Goal: Ask a question: Seek information or help from site administrators or community

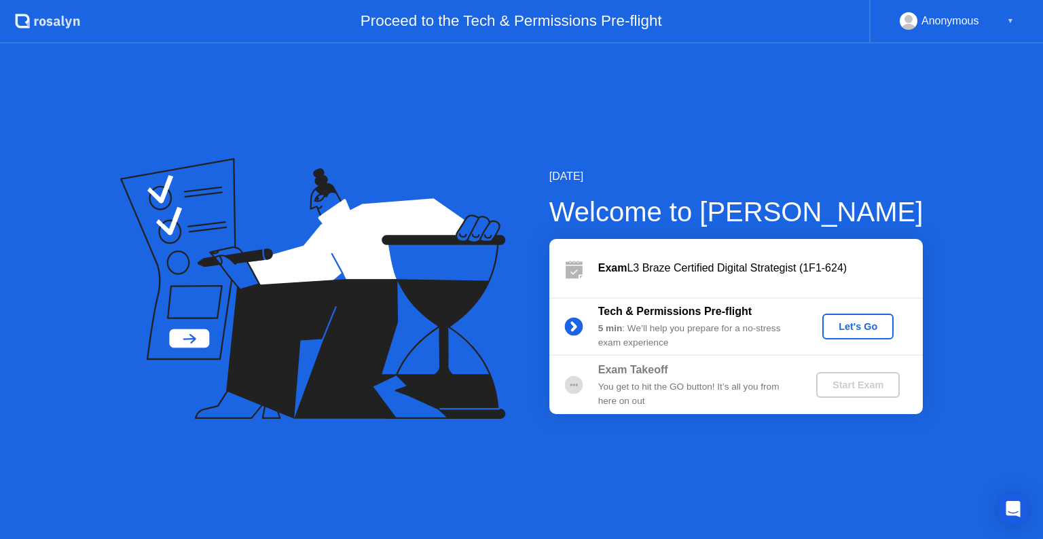
click at [866, 331] on div "Let's Go" at bounding box center [857, 326] width 60 height 11
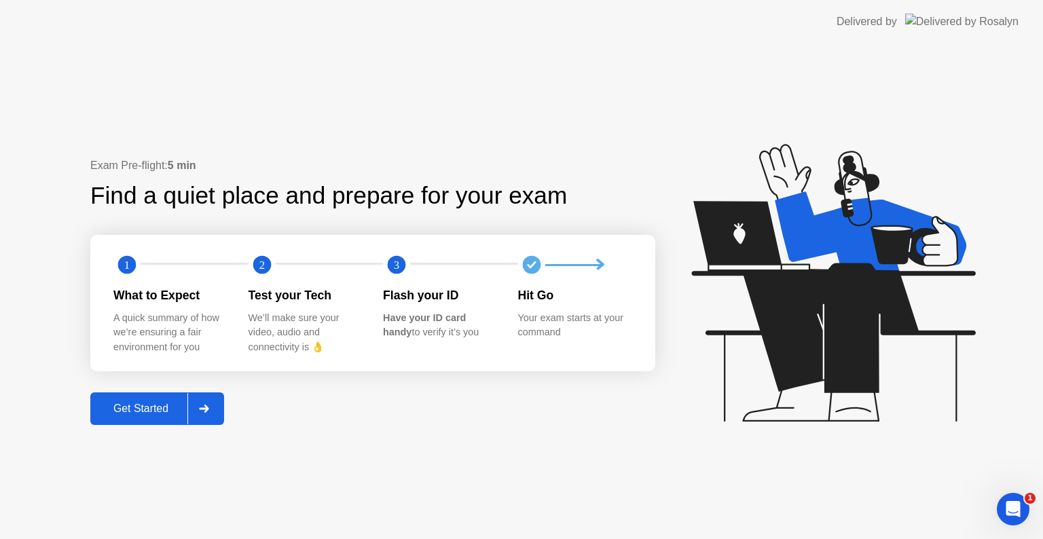
click at [174, 410] on div "Get Started" at bounding box center [140, 409] width 93 height 12
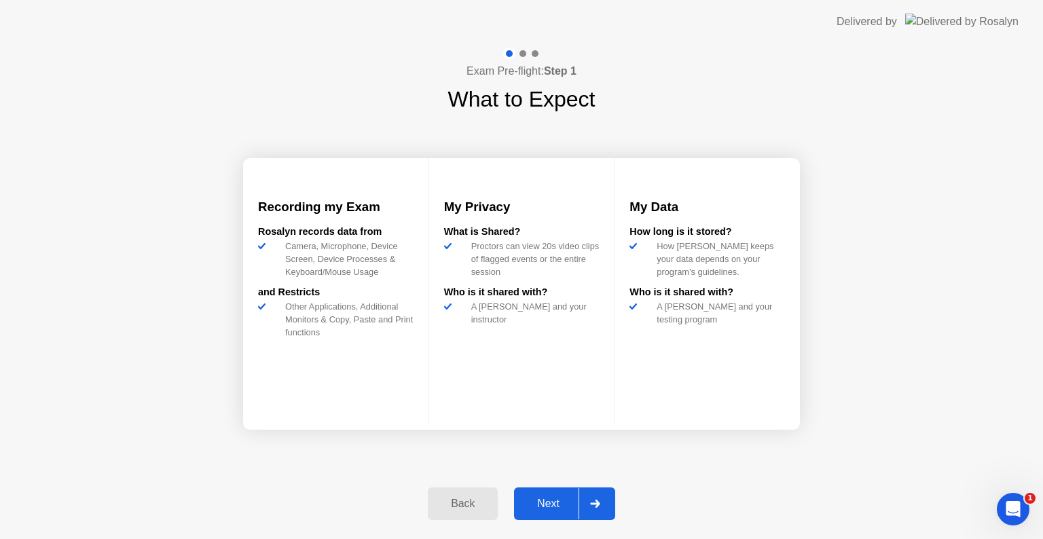
click at [543, 498] on div "Next" at bounding box center [548, 504] width 60 height 12
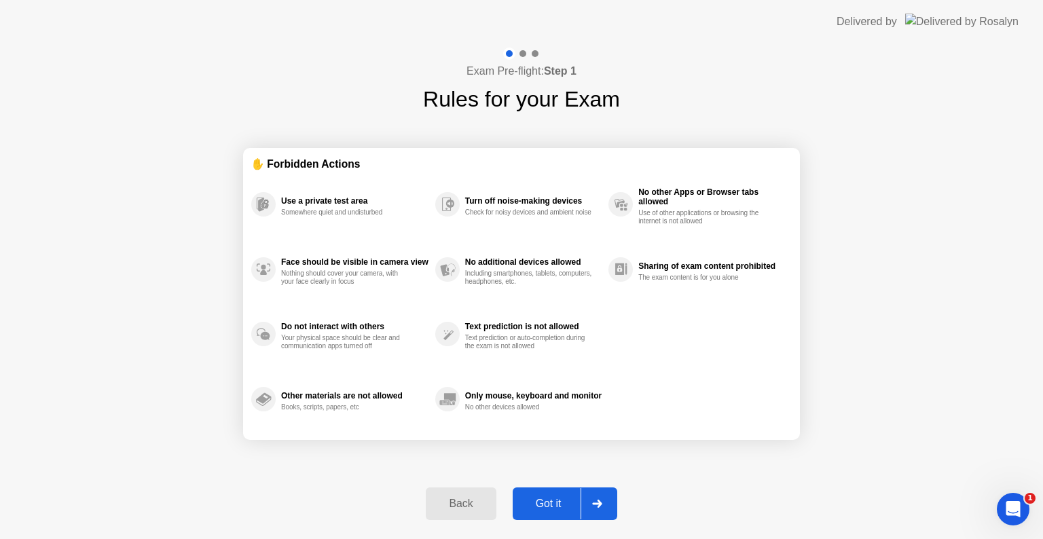
click at [543, 498] on div "Got it" at bounding box center [549, 504] width 64 height 12
select select "**********"
select select "*******"
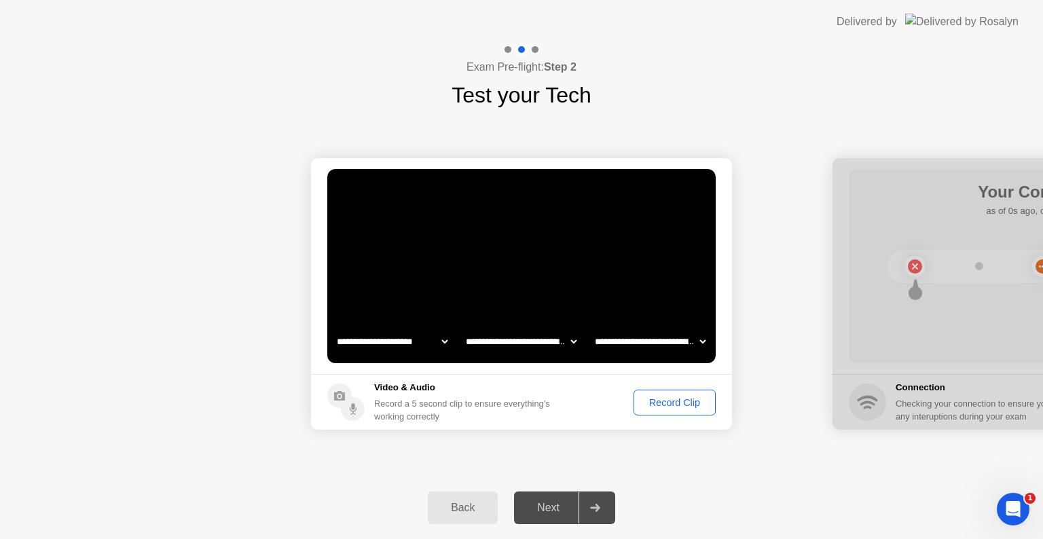
click at [669, 400] on div "Record Clip" at bounding box center [674, 402] width 73 height 11
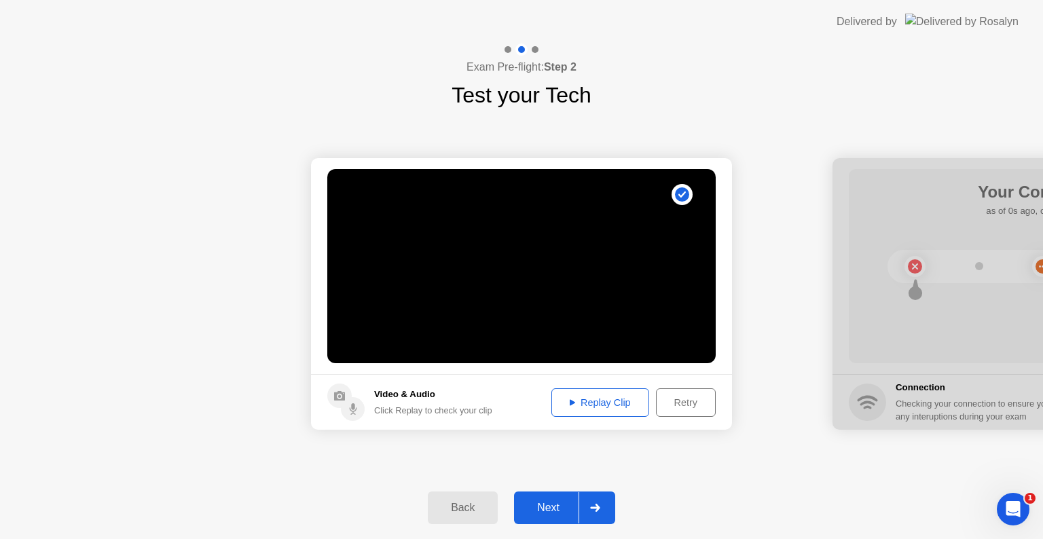
click at [543, 508] on div "Next" at bounding box center [548, 508] width 60 height 12
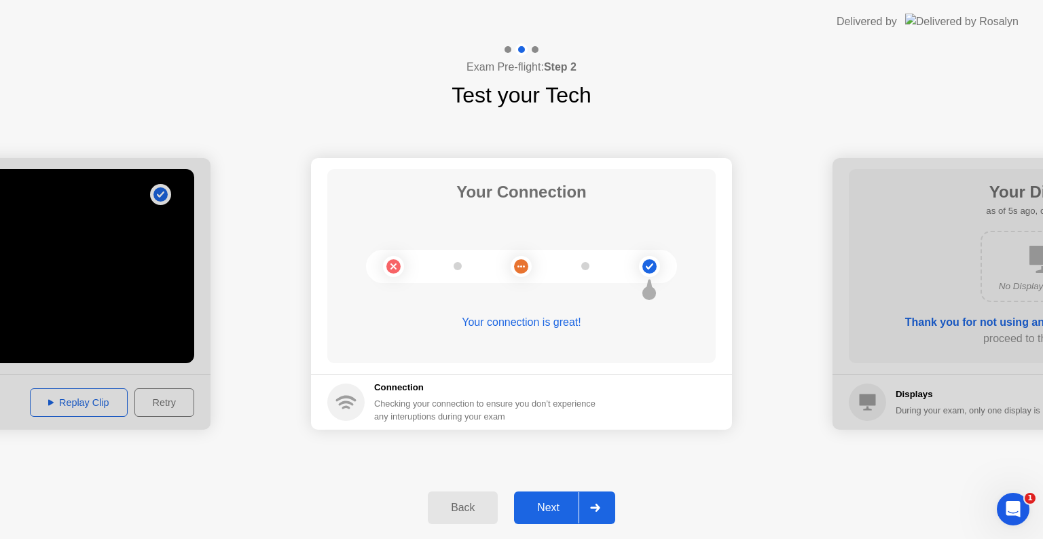
click at [544, 508] on div "Next" at bounding box center [548, 508] width 60 height 12
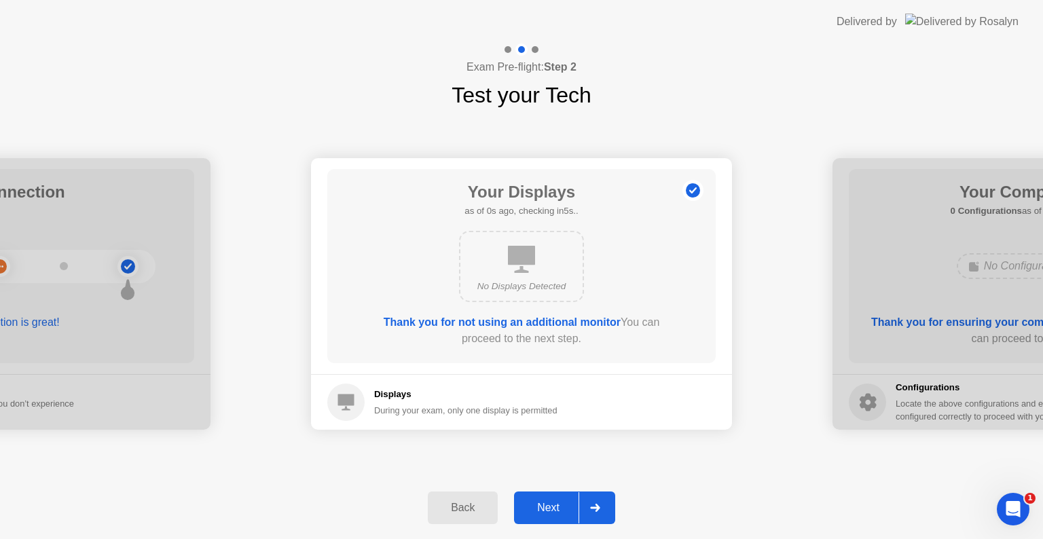
click at [544, 508] on div "Next" at bounding box center [548, 508] width 60 height 12
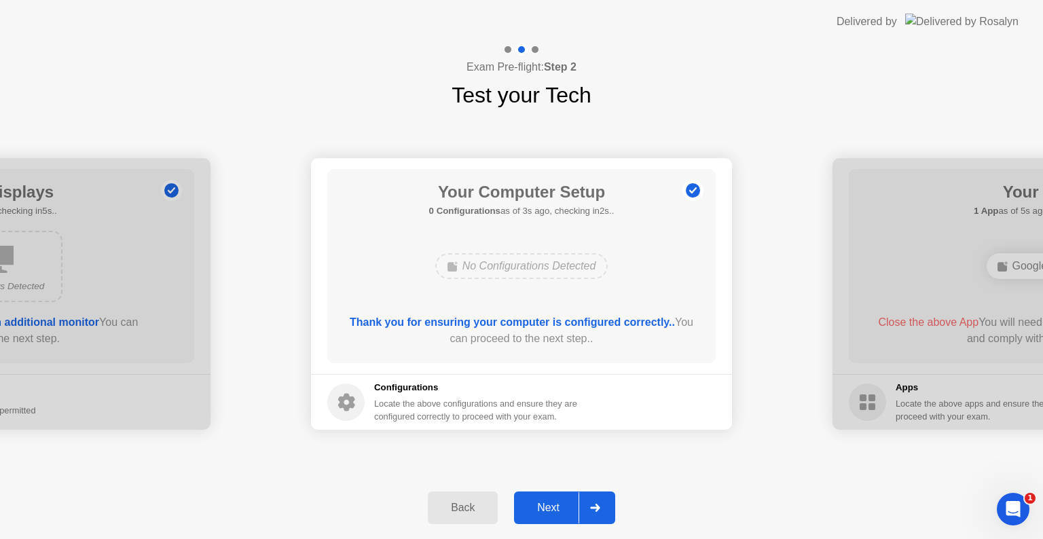
click at [544, 508] on div "Next" at bounding box center [548, 508] width 60 height 12
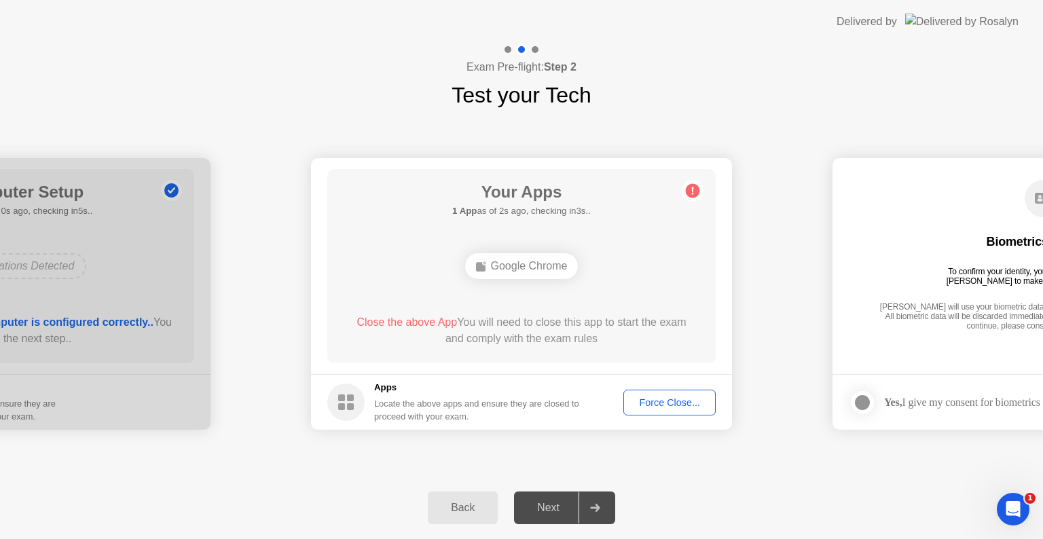
click at [646, 405] on div "Force Close..." at bounding box center [669, 402] width 83 height 11
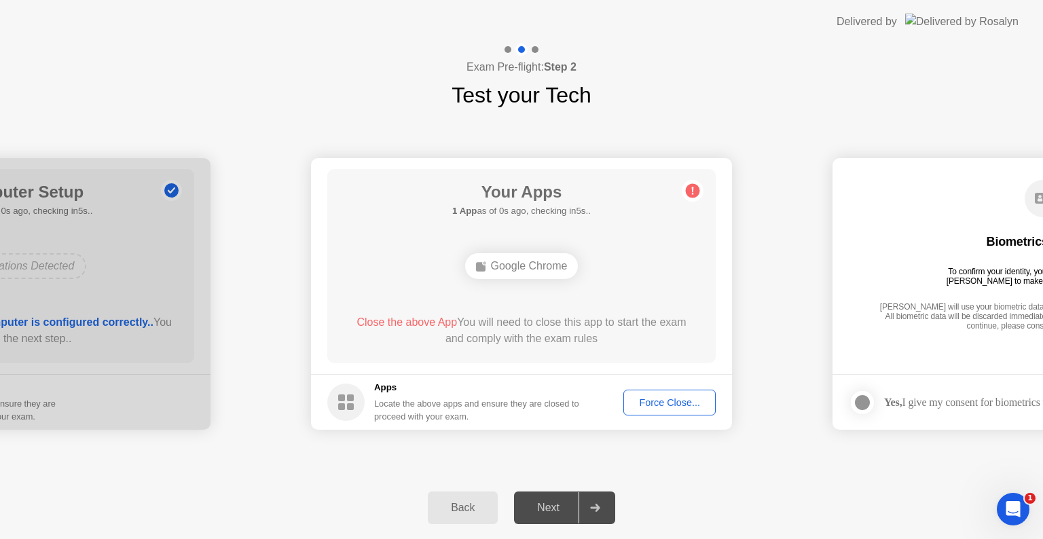
click at [475, 506] on div "Back" at bounding box center [463, 508] width 62 height 12
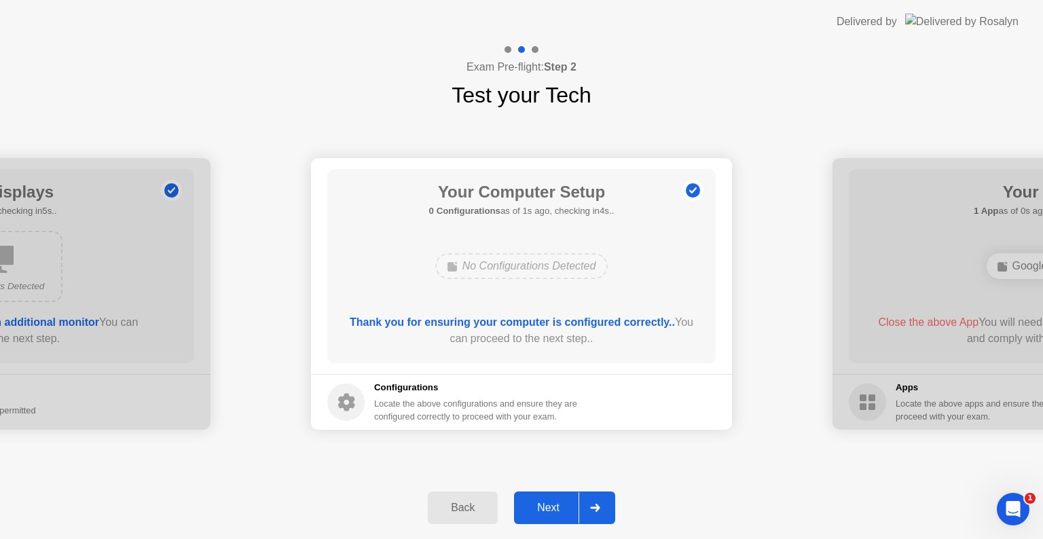
click at [538, 505] on div "Next" at bounding box center [548, 508] width 60 height 12
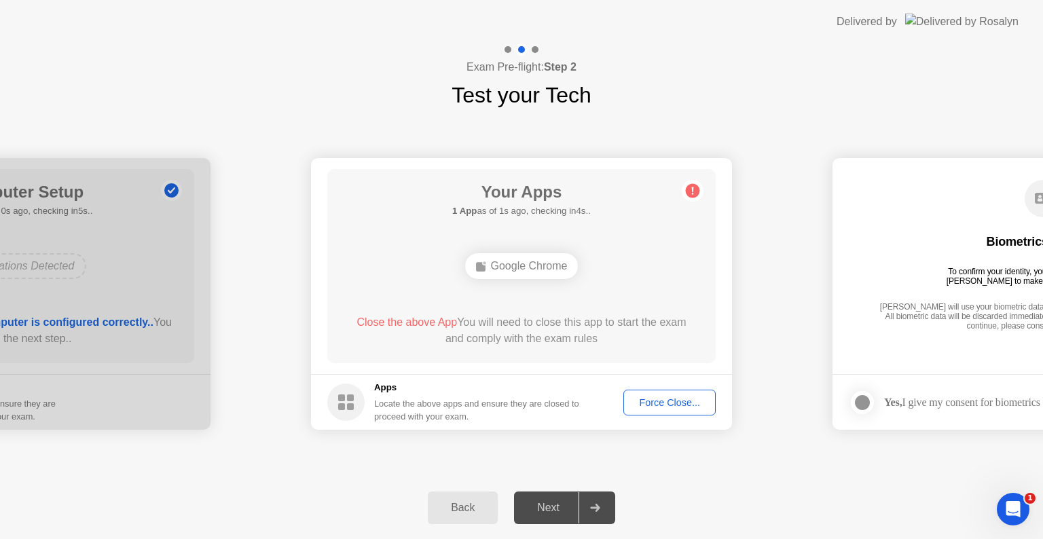
click at [650, 397] on div "Force Close..." at bounding box center [669, 402] width 83 height 11
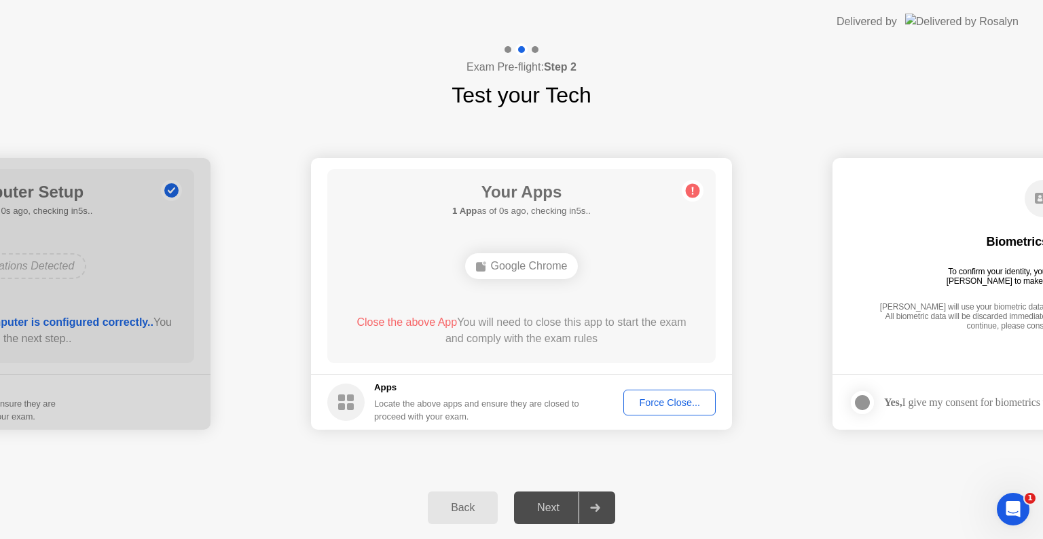
click at [527, 263] on div "Google Chrome" at bounding box center [521, 266] width 113 height 26
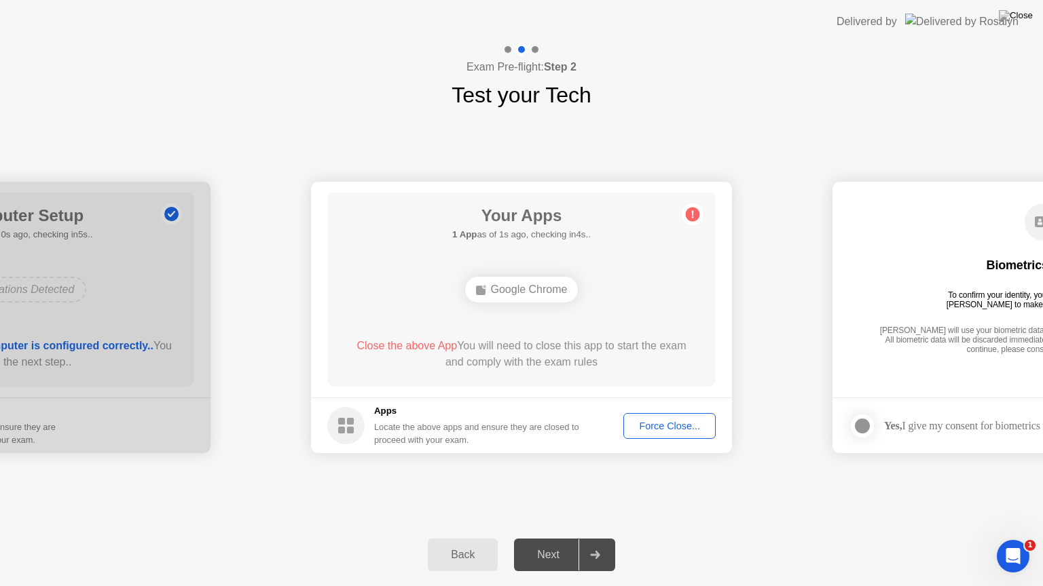
click at [654, 423] on div "Force Close..." at bounding box center [669, 426] width 83 height 11
click at [679, 430] on div "Force Close..." at bounding box center [669, 426] width 83 height 11
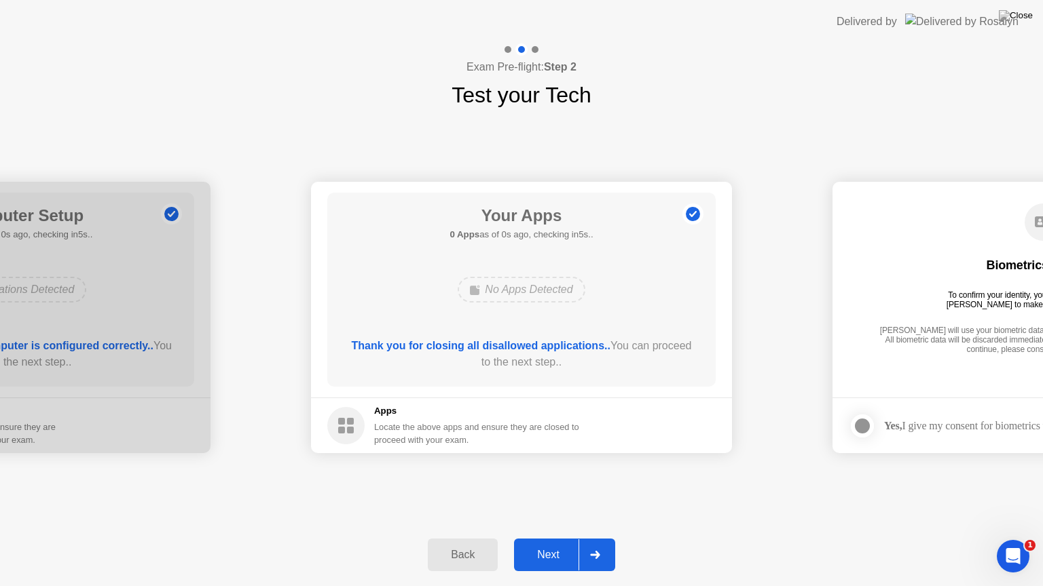
click at [595, 377] on div "Your Apps 0 Apps as of 0s ago, checking in5s.. No Apps Detected Thank you for c…" at bounding box center [521, 290] width 388 height 194
click at [548, 538] on div "Next" at bounding box center [548, 555] width 60 height 12
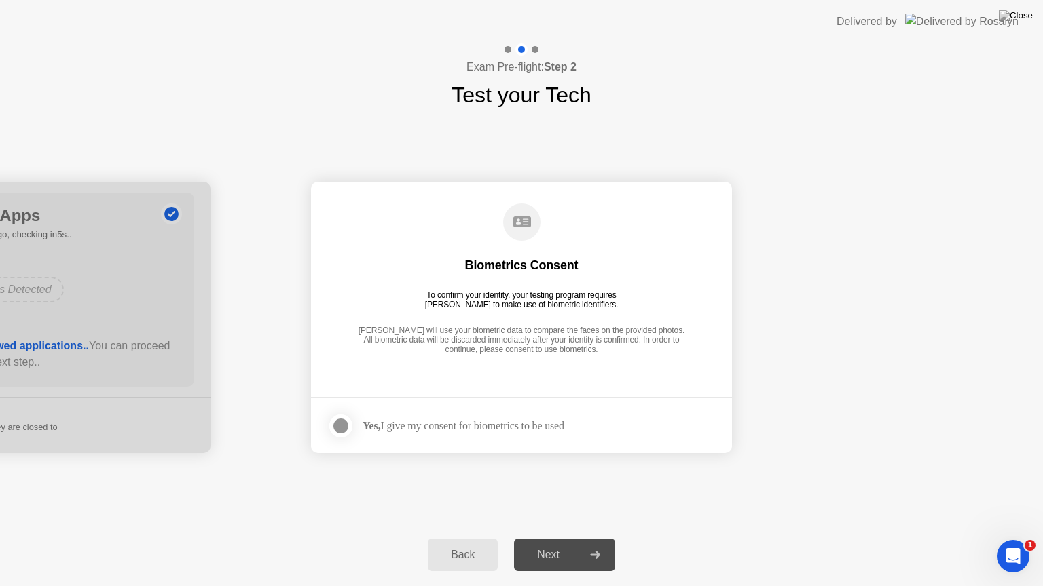
click at [466, 434] on div "Yes, I give my consent for biometrics to be used" at bounding box center [445, 426] width 237 height 27
click at [333, 426] on div at bounding box center [341, 426] width 16 height 16
click at [560, 538] on div "Next" at bounding box center [548, 555] width 60 height 12
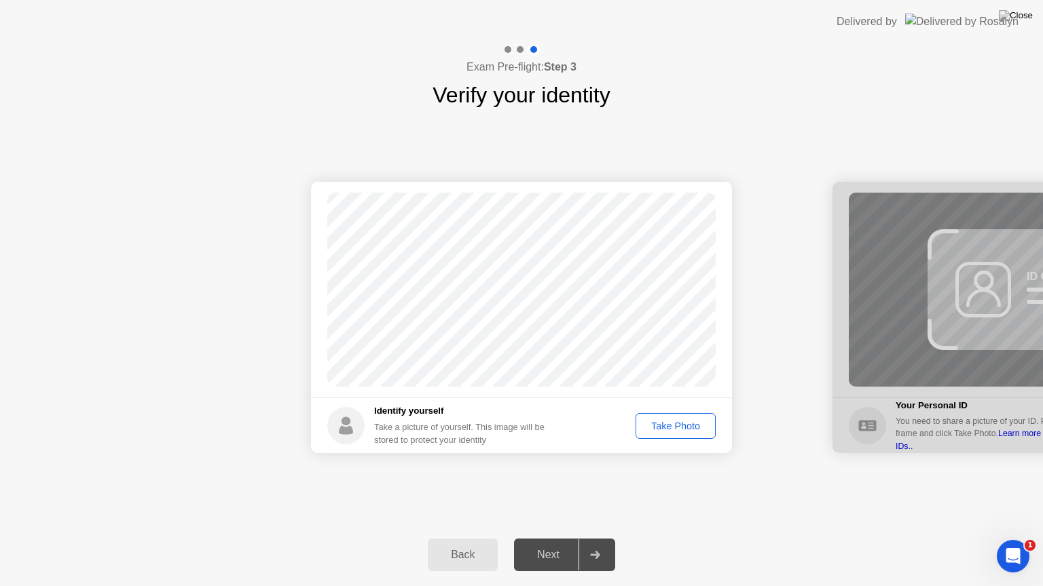
click at [673, 426] on div "Take Photo" at bounding box center [675, 426] width 71 height 11
click at [676, 434] on button "Retake" at bounding box center [684, 426] width 62 height 26
click at [683, 428] on div "Take Photo" at bounding box center [675, 426] width 71 height 11
click at [548, 538] on div "Next" at bounding box center [548, 555] width 60 height 12
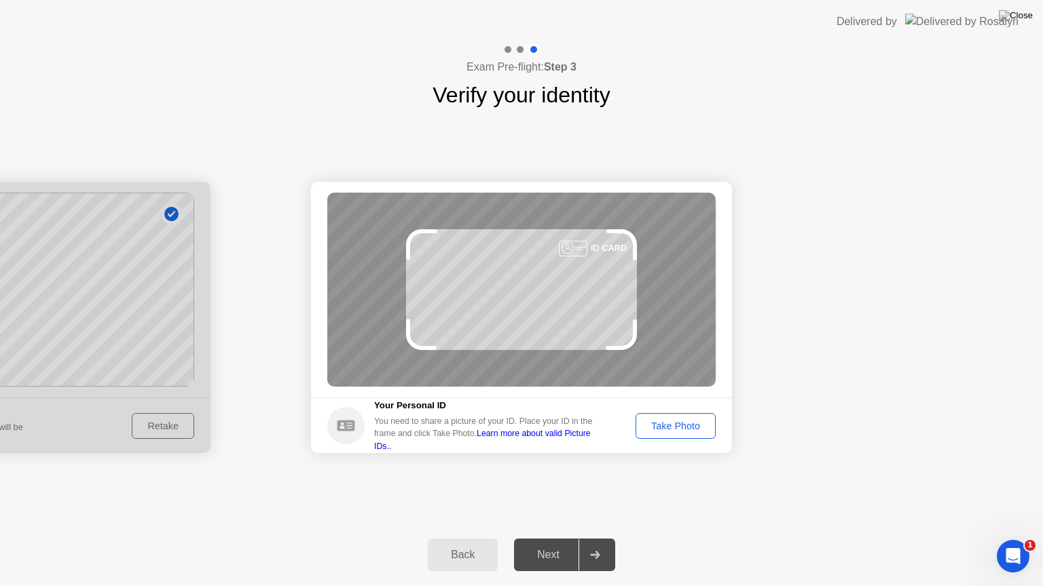
click at [684, 421] on div "Take Photo" at bounding box center [675, 426] width 71 height 11
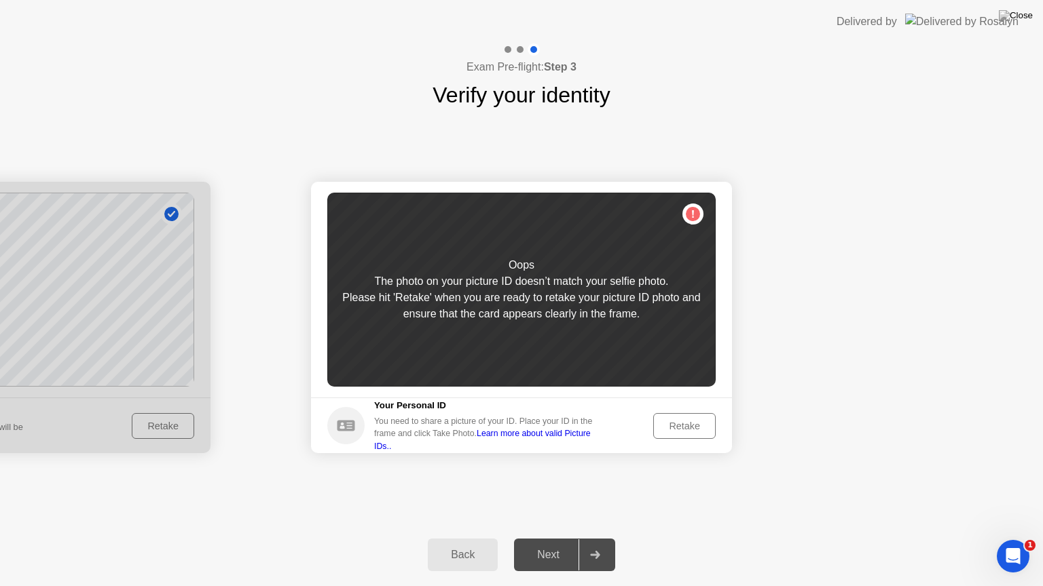
click at [677, 422] on div "Retake" at bounding box center [684, 426] width 53 height 11
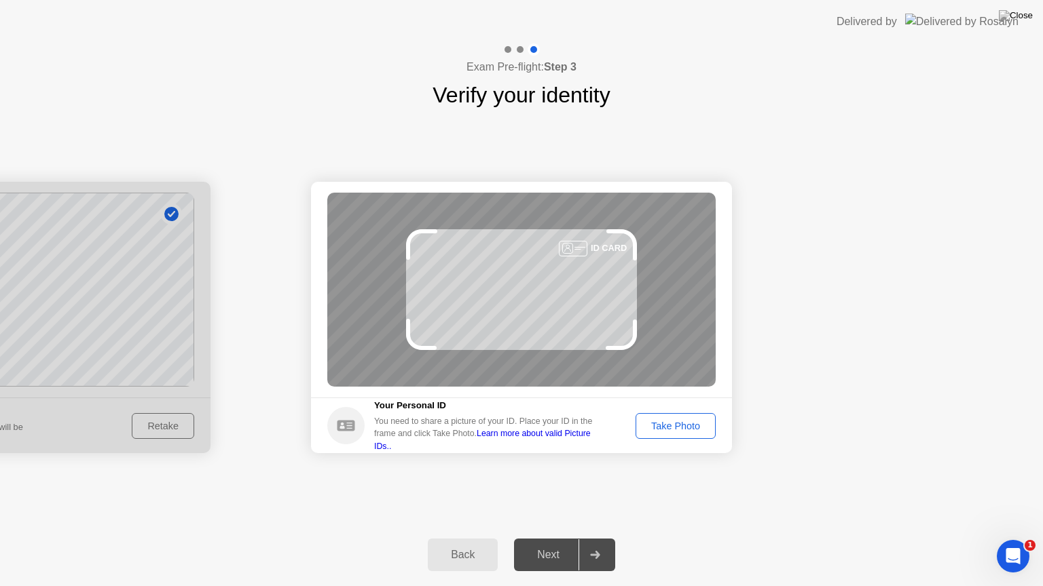
click at [679, 424] on div "Take Photo" at bounding box center [675, 426] width 71 height 11
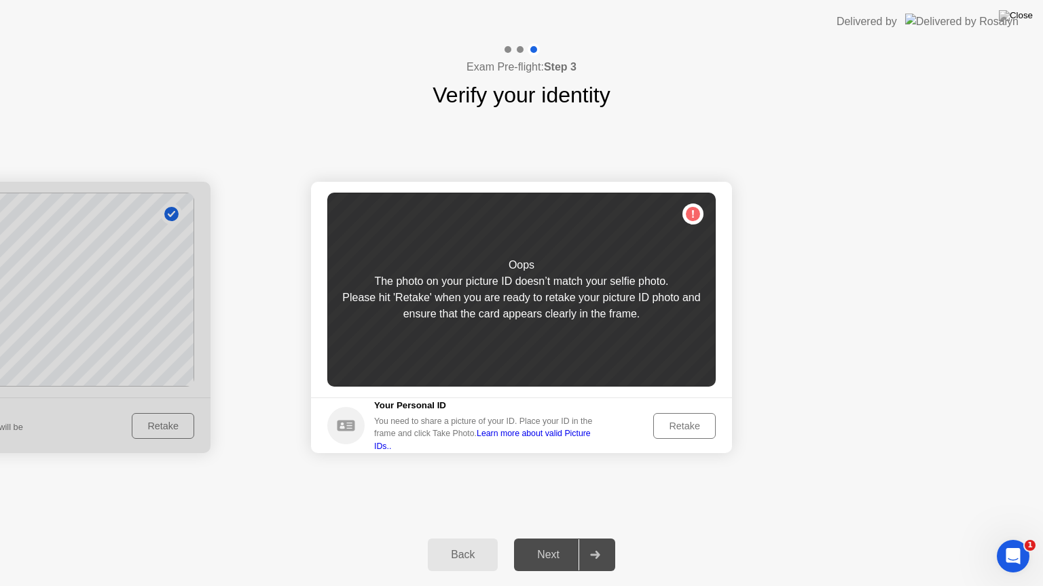
click at [167, 432] on div at bounding box center [0, 318] width 421 height 272
click at [691, 423] on div "Retake" at bounding box center [684, 426] width 53 height 11
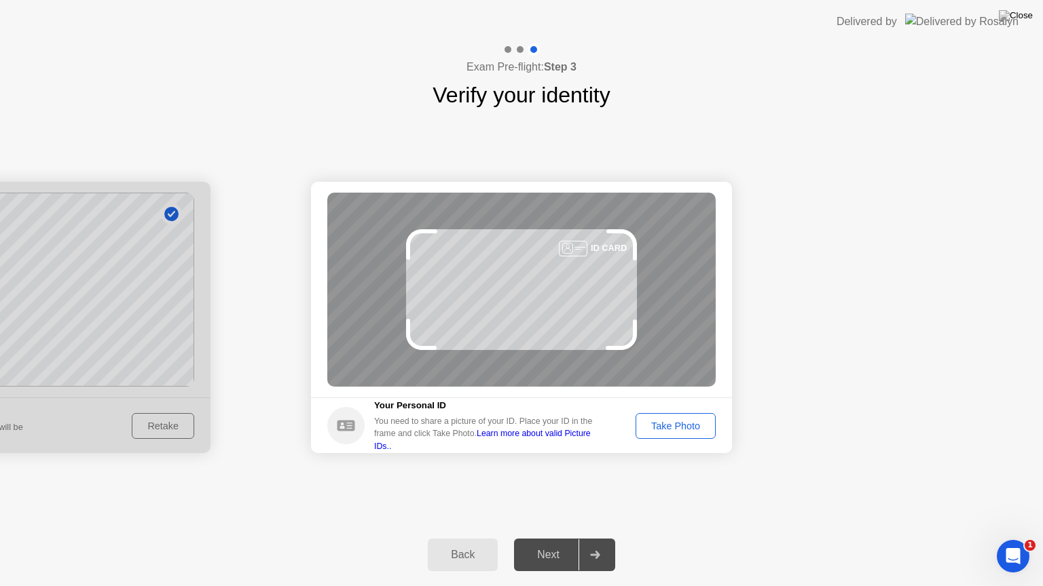
click at [468, 538] on div "Back" at bounding box center [463, 555] width 62 height 12
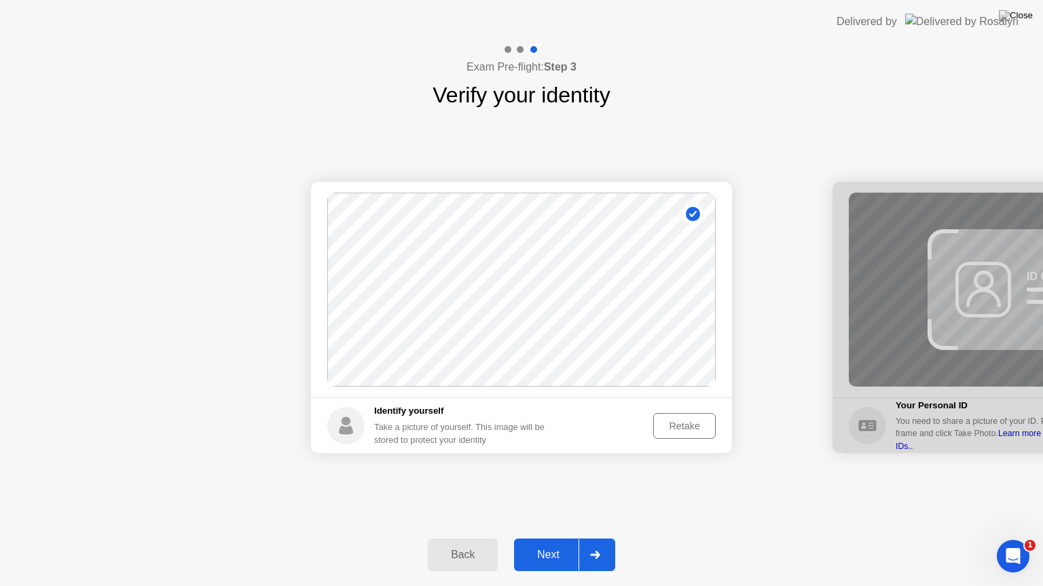
click at [663, 422] on div "Retake" at bounding box center [684, 426] width 53 height 11
click at [663, 422] on div "Take Photo" at bounding box center [675, 426] width 71 height 11
click at [551, 538] on button "Next" at bounding box center [564, 555] width 101 height 33
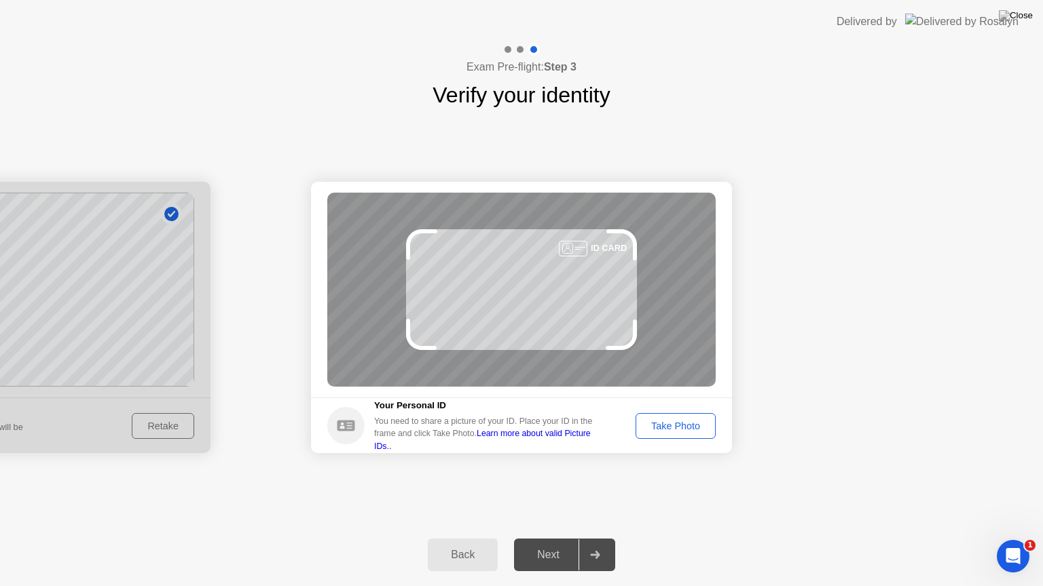
click at [677, 434] on button "Take Photo" at bounding box center [675, 426] width 80 height 26
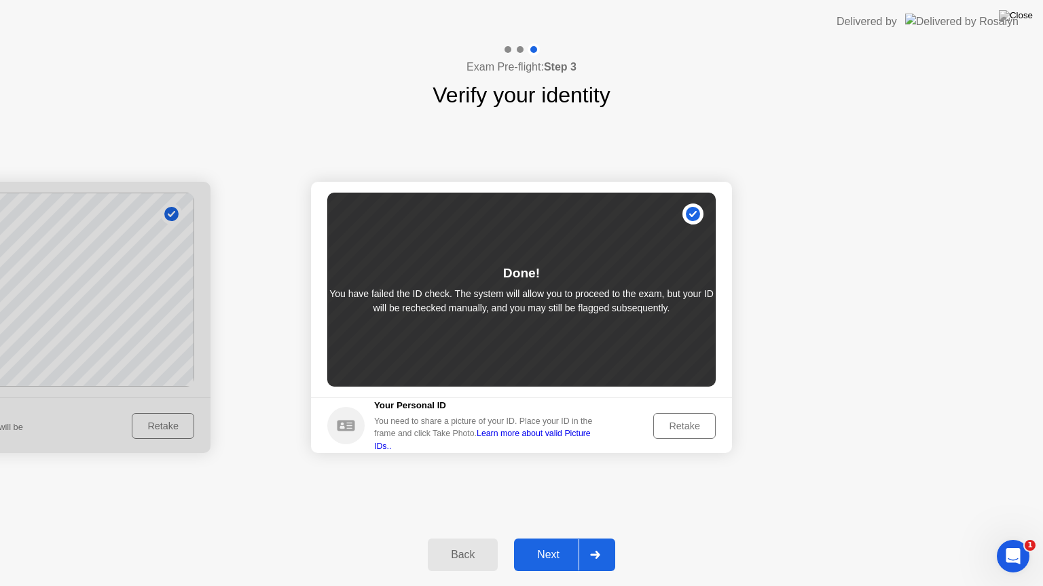
click at [563, 538] on div "Next" at bounding box center [548, 555] width 60 height 12
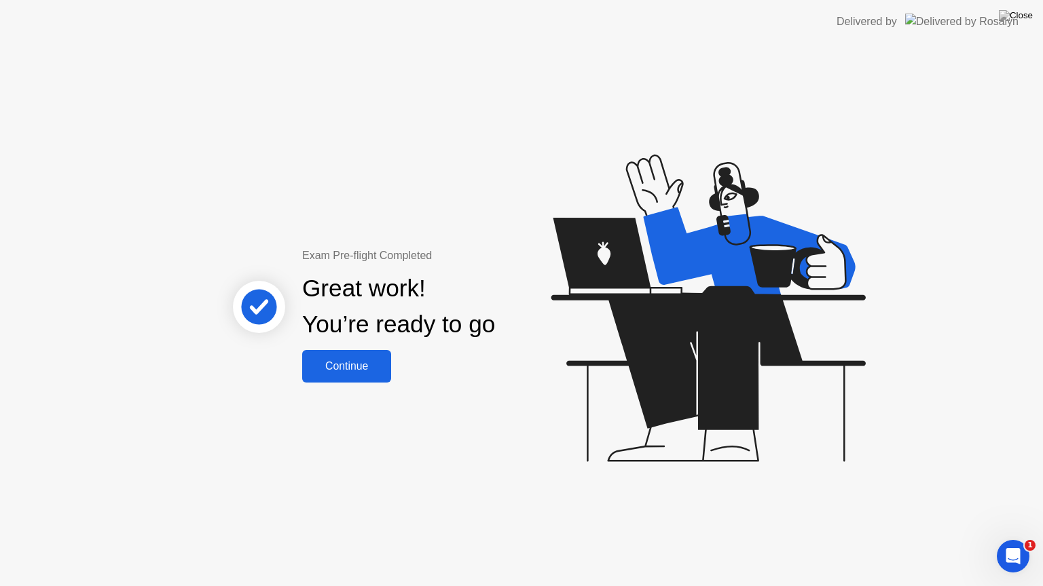
click at [367, 360] on div "Continue" at bounding box center [346, 366] width 81 height 12
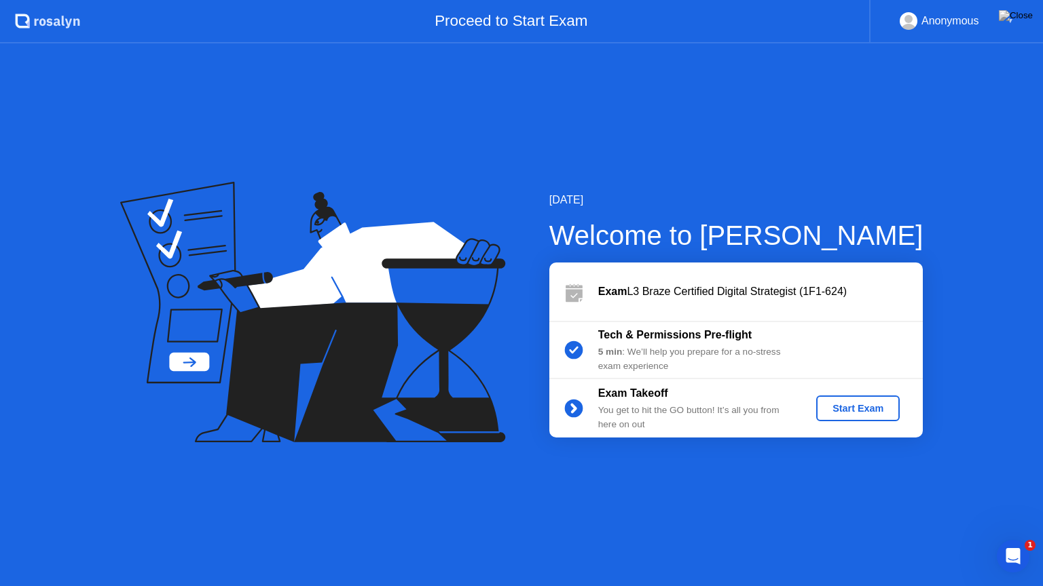
click at [858, 411] on div "Start Exam" at bounding box center [857, 408] width 73 height 11
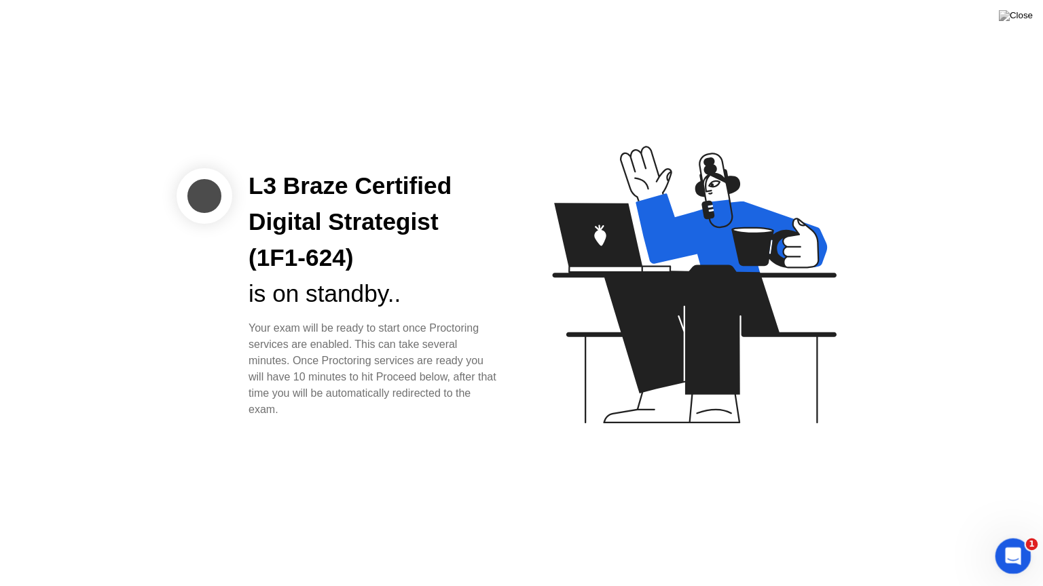
click at [1026, 538] on div "Open Intercom Messenger" at bounding box center [1010, 554] width 45 height 45
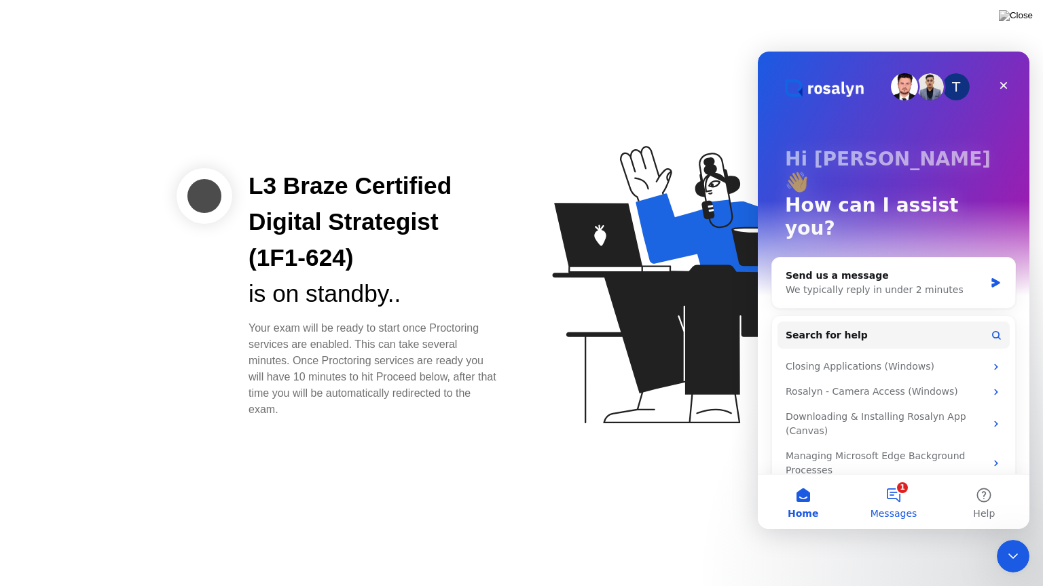
click at [899, 499] on button "1 Messages" at bounding box center [893, 502] width 90 height 54
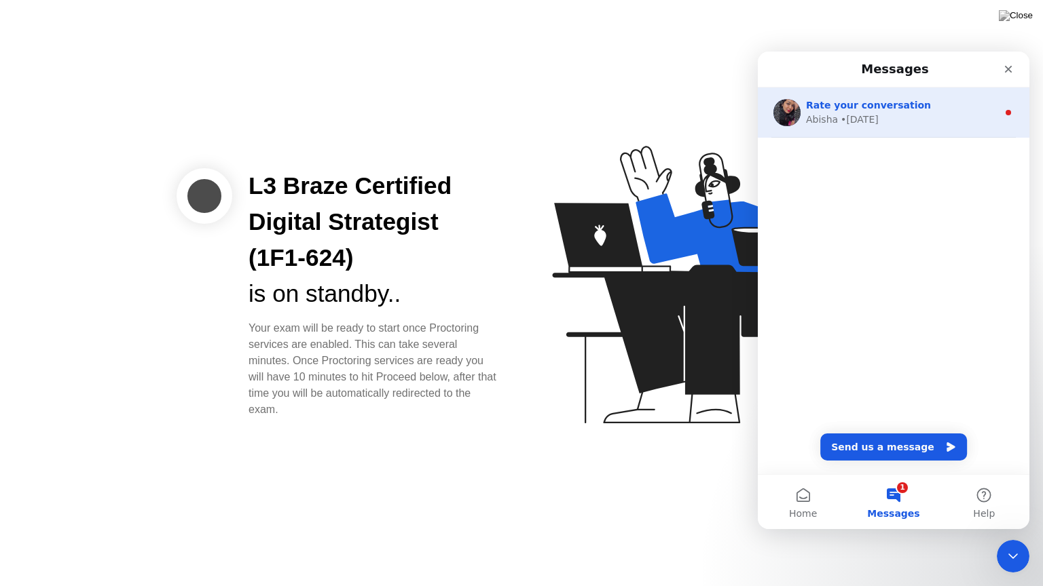
click at [866, 118] on div "• [DATE]" at bounding box center [859, 120] width 38 height 14
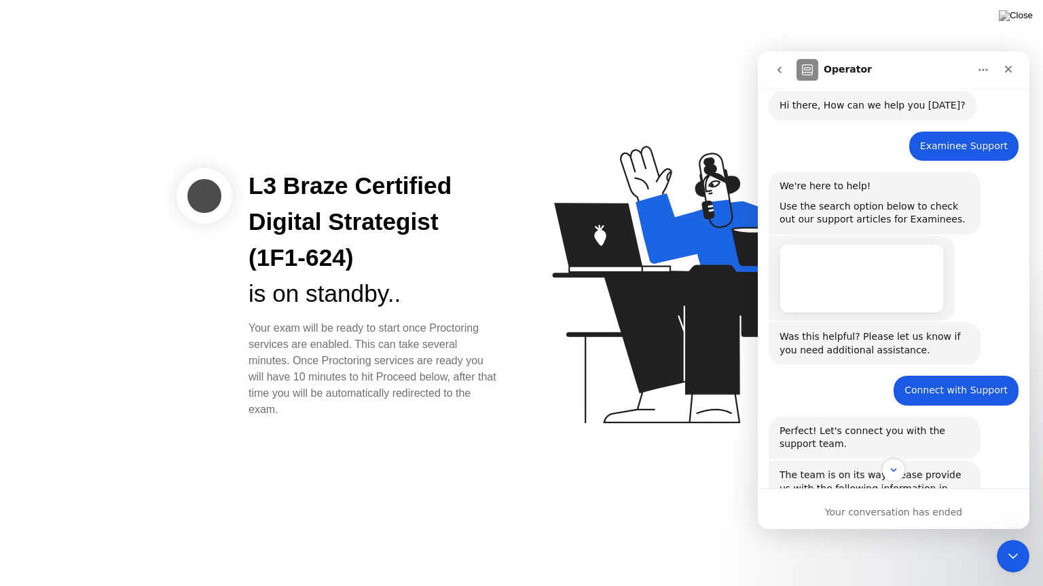
scroll to position [1, 0]
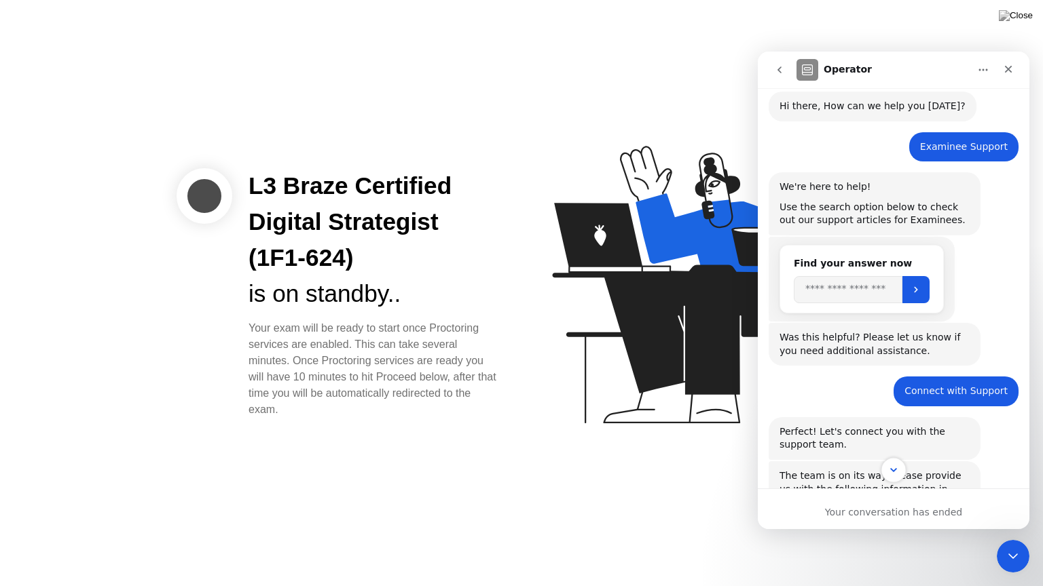
click at [891, 472] on icon "Scroll to bottom" at bounding box center [893, 470] width 12 height 12
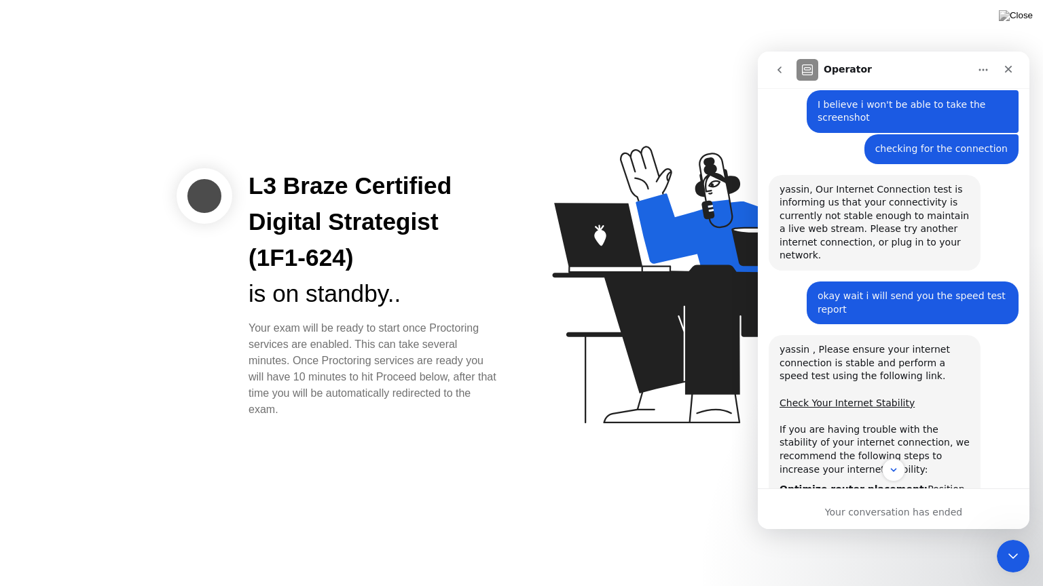
scroll to position [1491, 0]
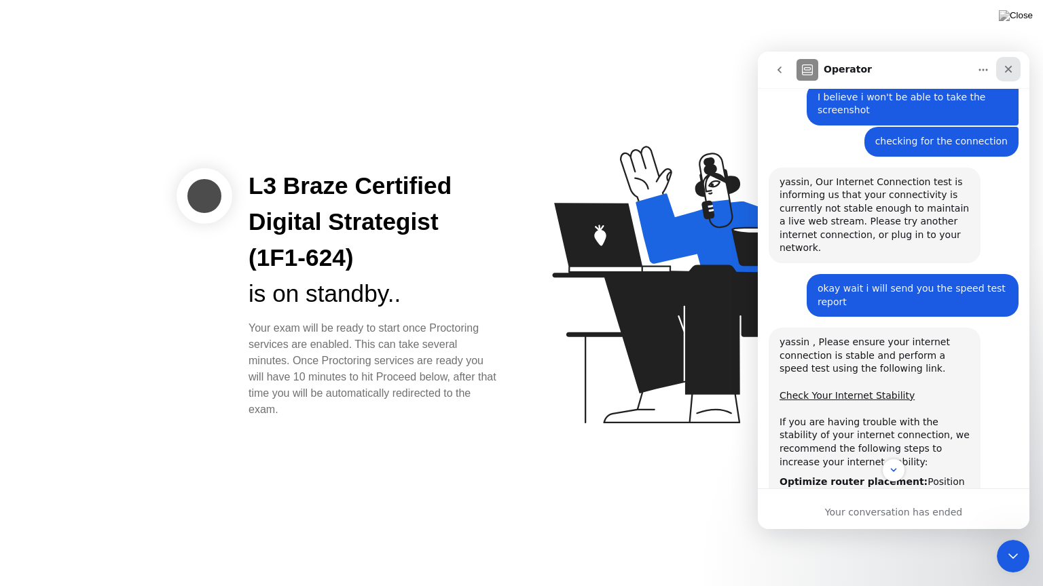
click at [1013, 79] on div "Close" at bounding box center [1008, 69] width 24 height 24
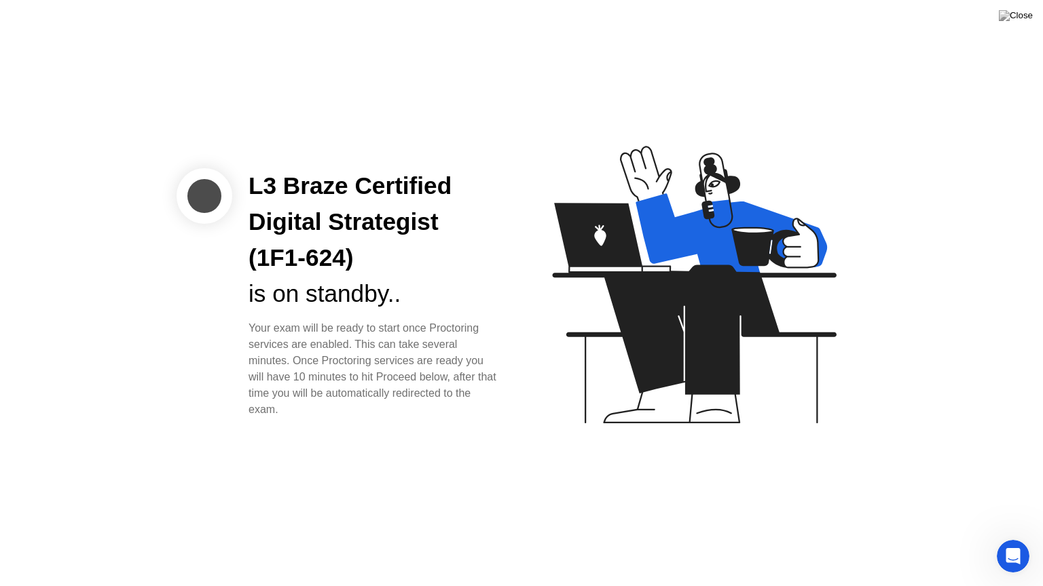
scroll to position [2205, 0]
click at [998, 538] on div "Open Intercom Messenger" at bounding box center [1010, 554] width 45 height 45
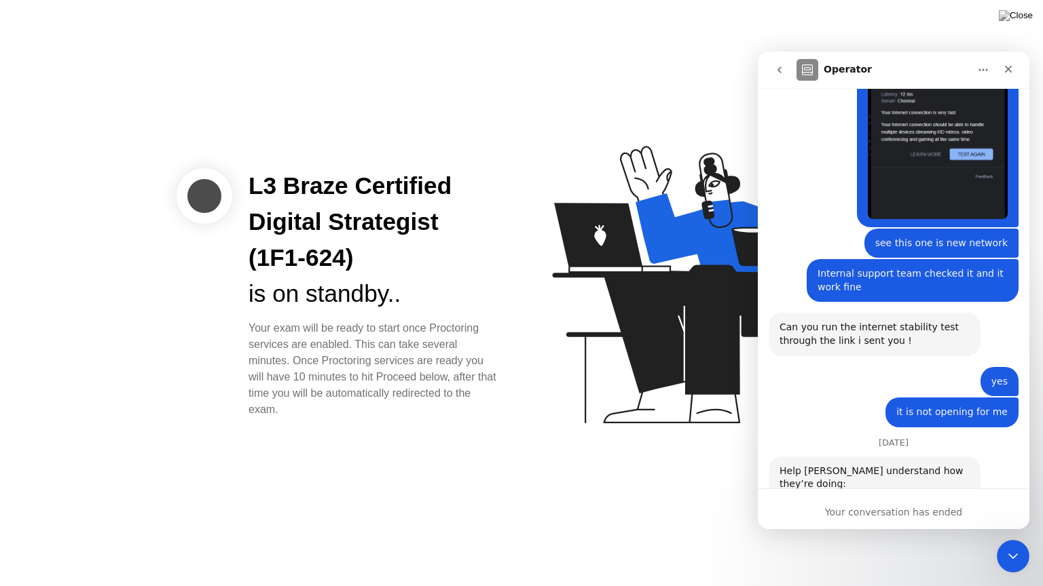
click at [927, 538] on span "Amazing" at bounding box center [927, 550] width 24 height 24
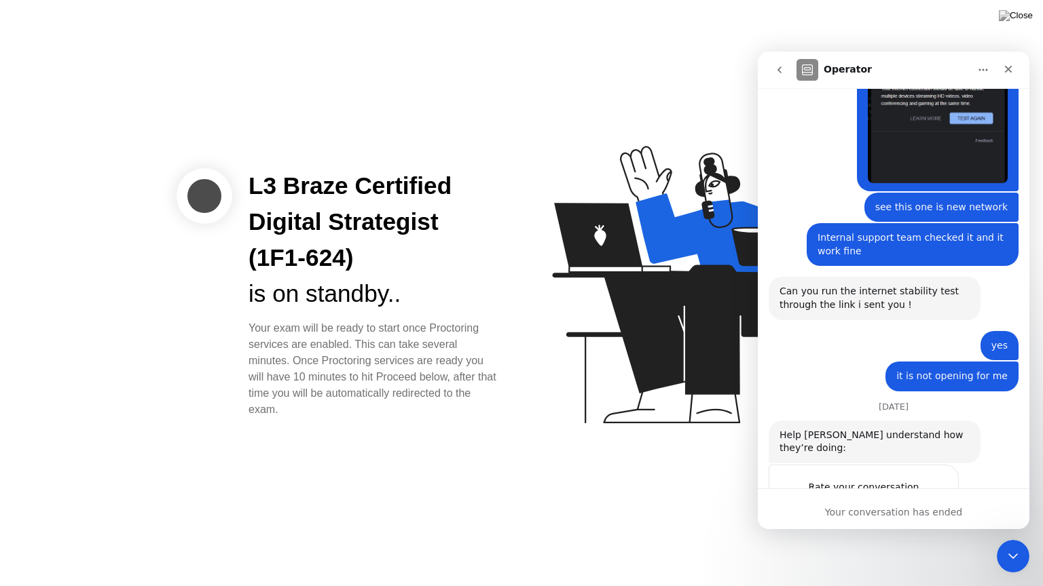
click at [979, 465] on div "Rate your conversation Terrible Bad OK Great Amazing" at bounding box center [893, 531] width 250 height 133
click at [782, 75] on icon "go back" at bounding box center [779, 69] width 11 height 11
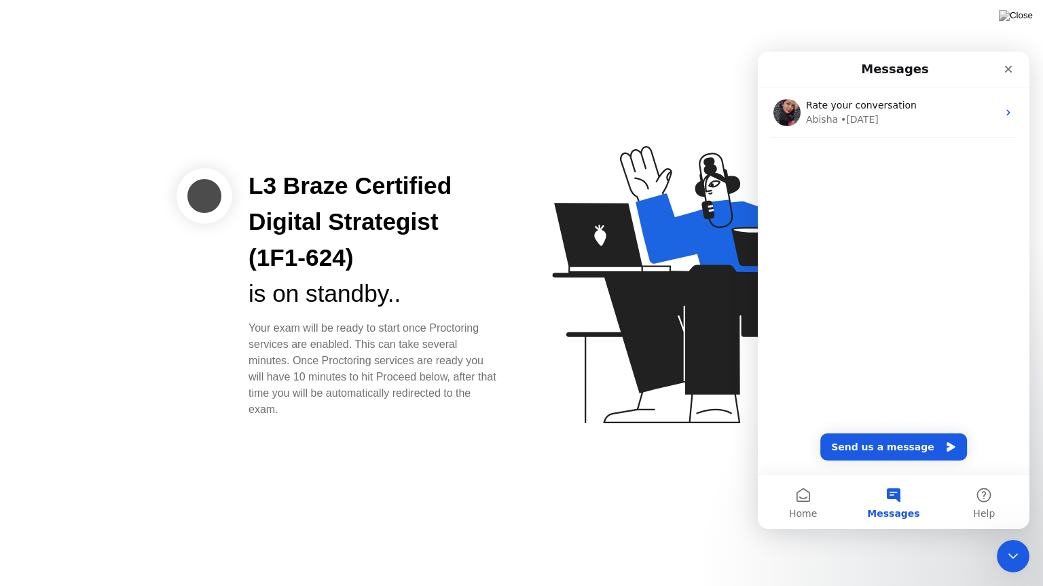
scroll to position [0, 0]
click at [800, 502] on button "Home" at bounding box center [803, 502] width 90 height 54
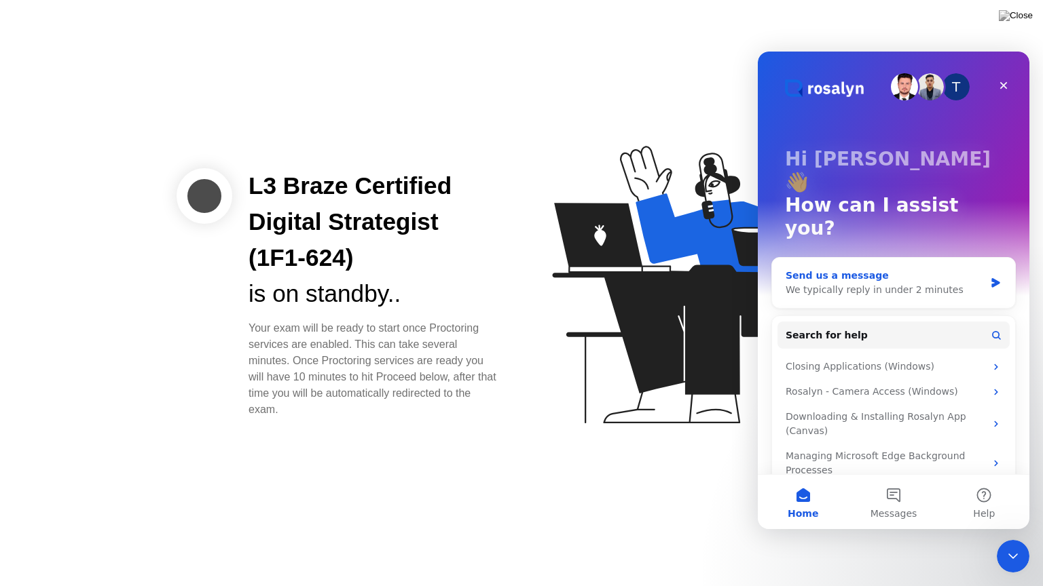
click at [844, 283] on div "We typically reply in under 2 minutes" at bounding box center [884, 290] width 199 height 14
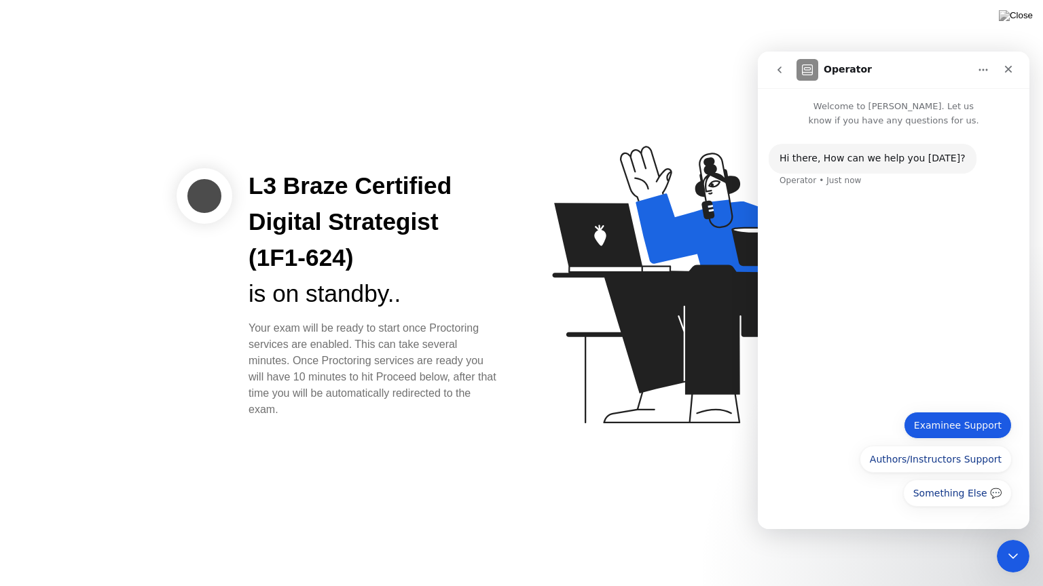
click at [956, 431] on button "Examinee Support" at bounding box center [957, 425] width 108 height 27
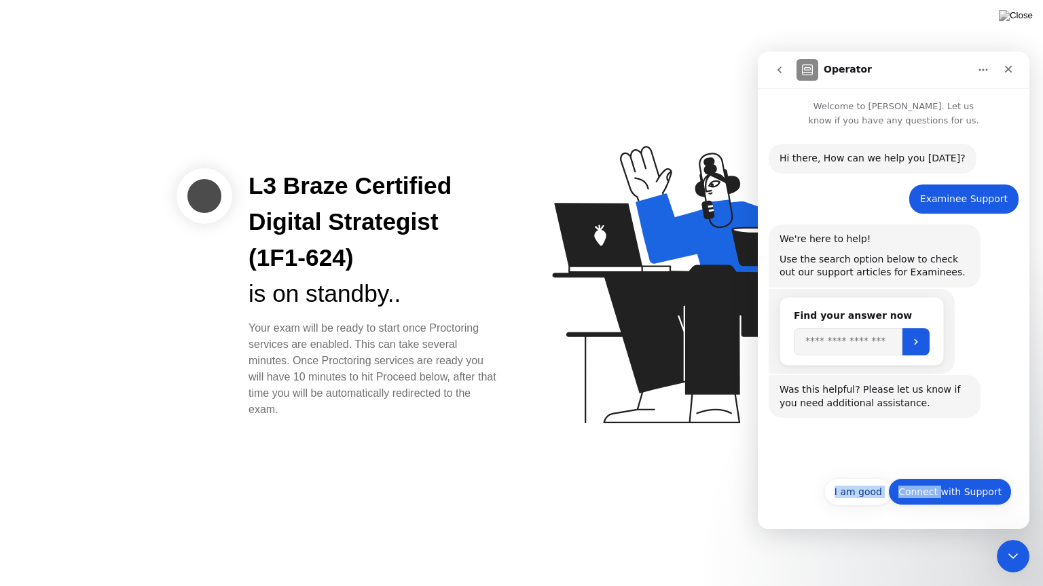
drag, startPoint x: 952, startPoint y: 506, endPoint x: 949, endPoint y: 494, distance: 12.5
click at [949, 494] on div "Connect with Support I am good Connect with Support" at bounding box center [893, 496] width 236 height 35
click at [949, 494] on button "Connect with Support" at bounding box center [950, 492] width 124 height 27
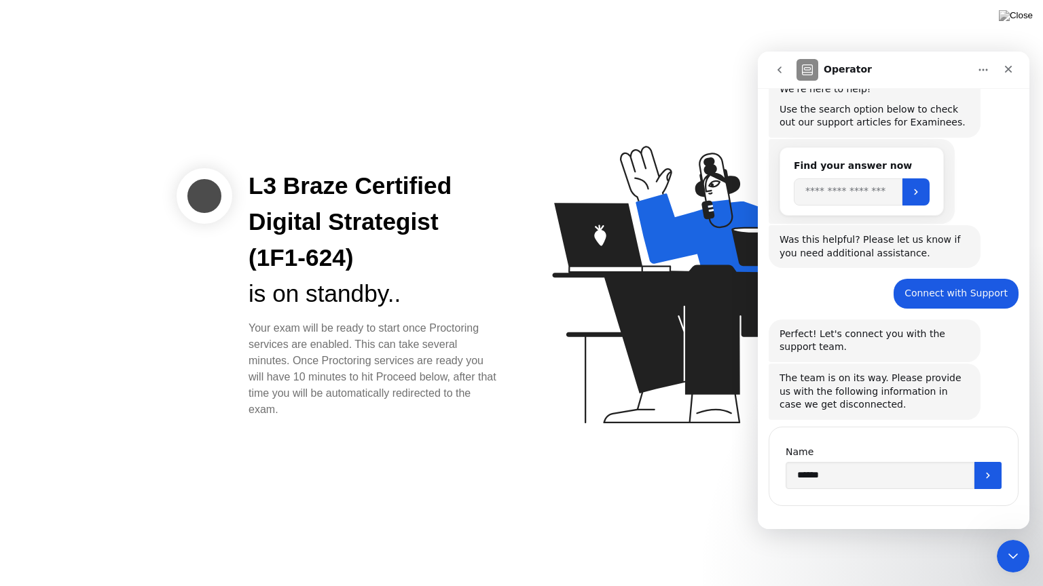
scroll to position [162, 0]
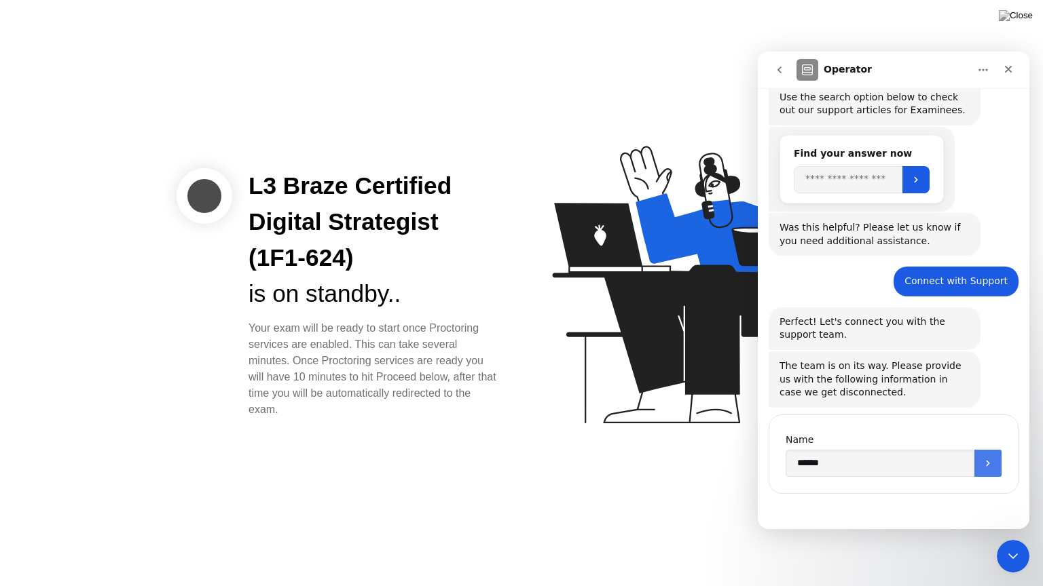
click at [983, 463] on icon "Submit" at bounding box center [987, 463] width 11 height 11
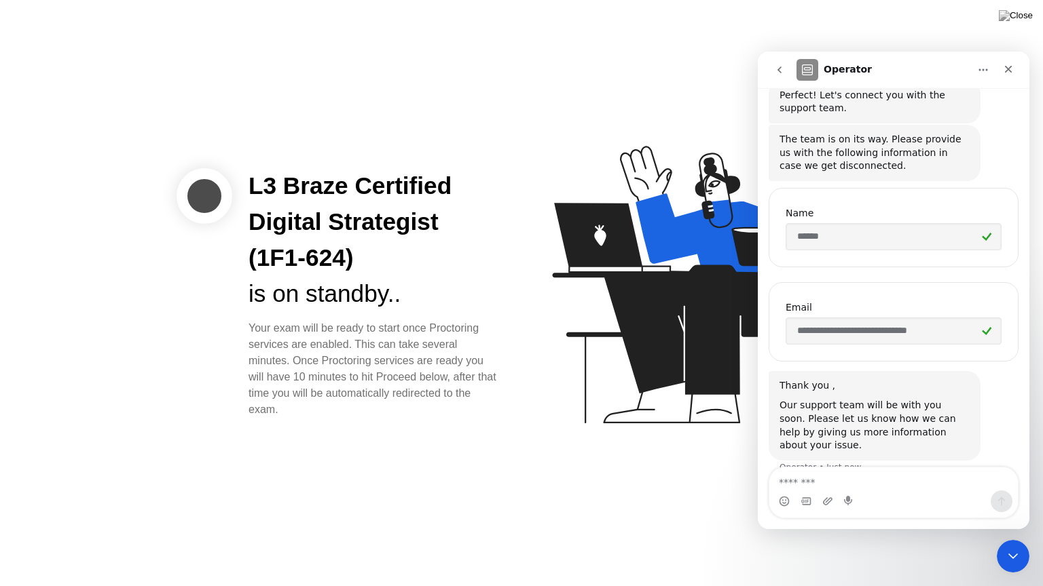
scroll to position [396, 0]
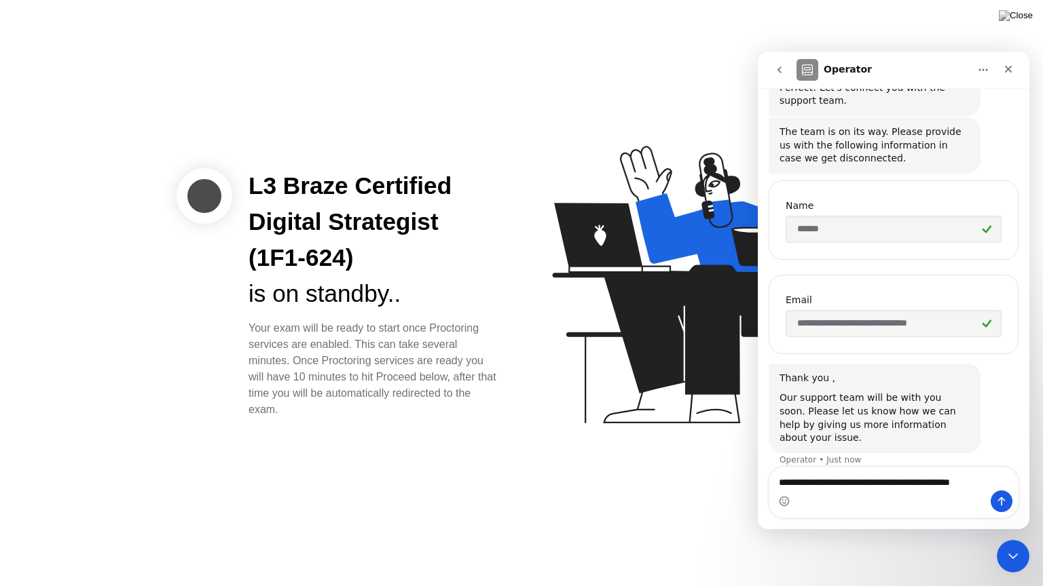
type textarea "**********"
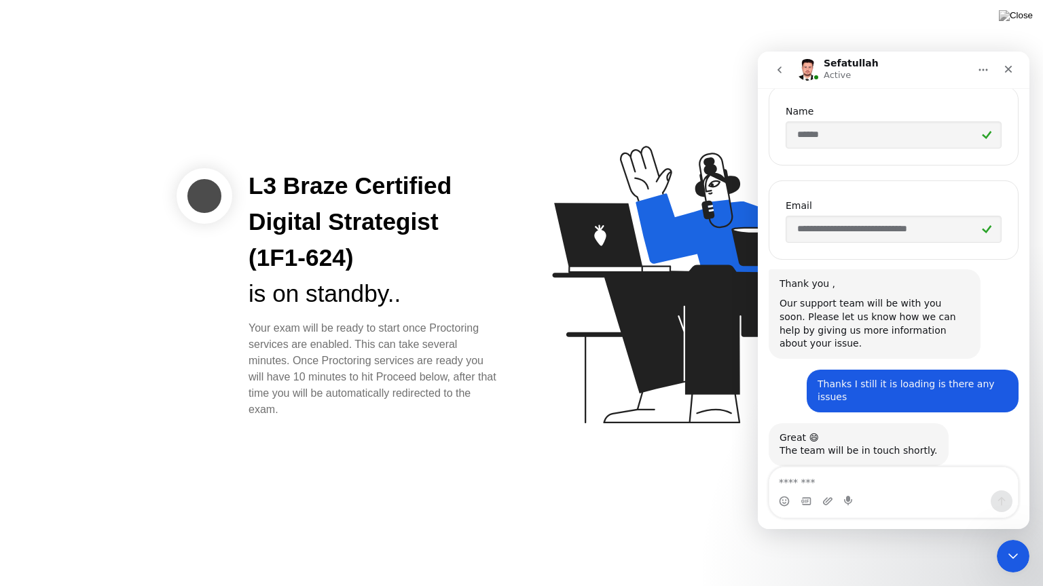
scroll to position [589, 0]
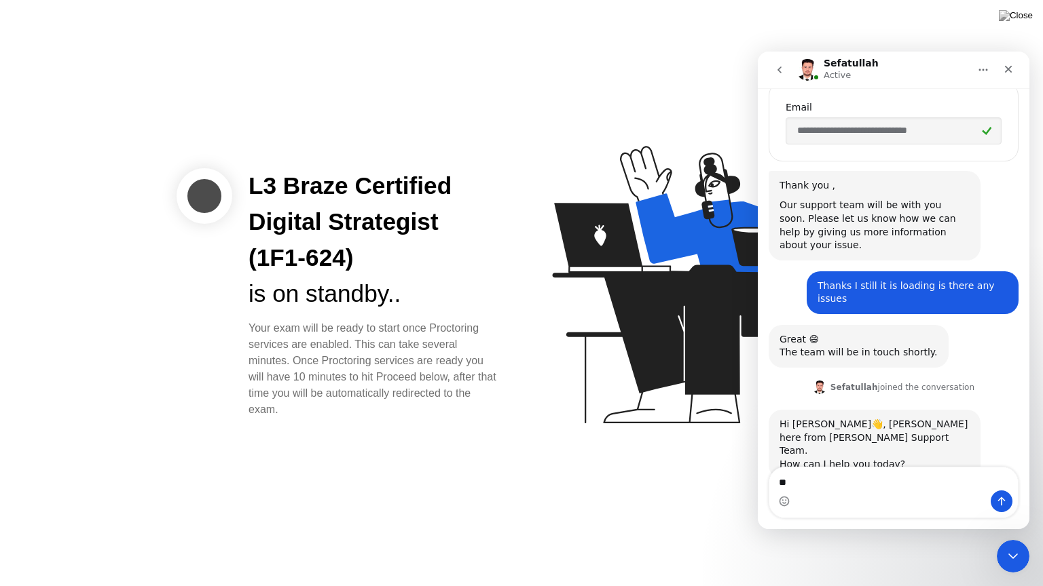
type textarea "*"
type textarea "**********"
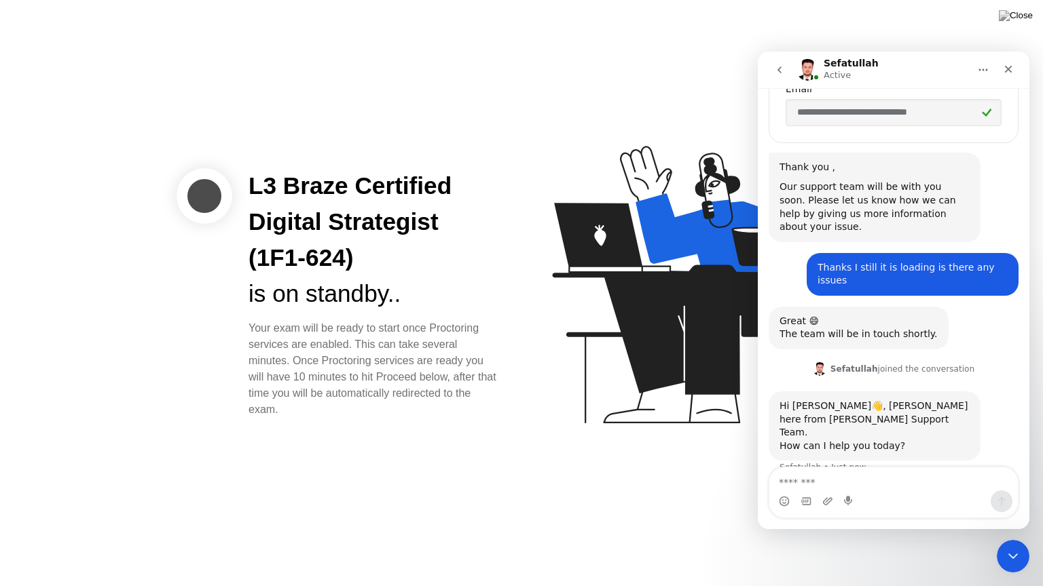
scroll to position [629, 0]
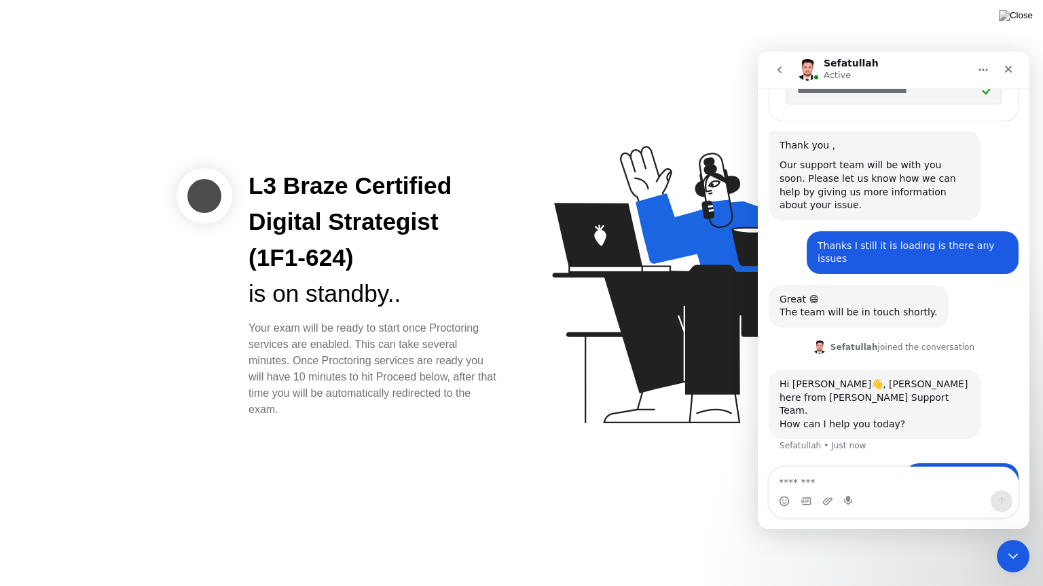
drag, startPoint x: 147, startPoint y: 147, endPoint x: 494, endPoint y: 342, distance: 398.7
click at [494, 342] on div "L3 Braze Certified Digital Strategist (1F1-624) is on standby.. Your exam will …" at bounding box center [521, 293] width 1043 height 586
click at [801, 478] on textarea "Message…" at bounding box center [893, 479] width 248 height 23
click at [411, 406] on div "Your exam will be ready to start once Proctoring services are enabled. This can…" at bounding box center [373, 369] width 251 height 98
drag, startPoint x: 386, startPoint y: 408, endPoint x: 221, endPoint y: 214, distance: 254.7
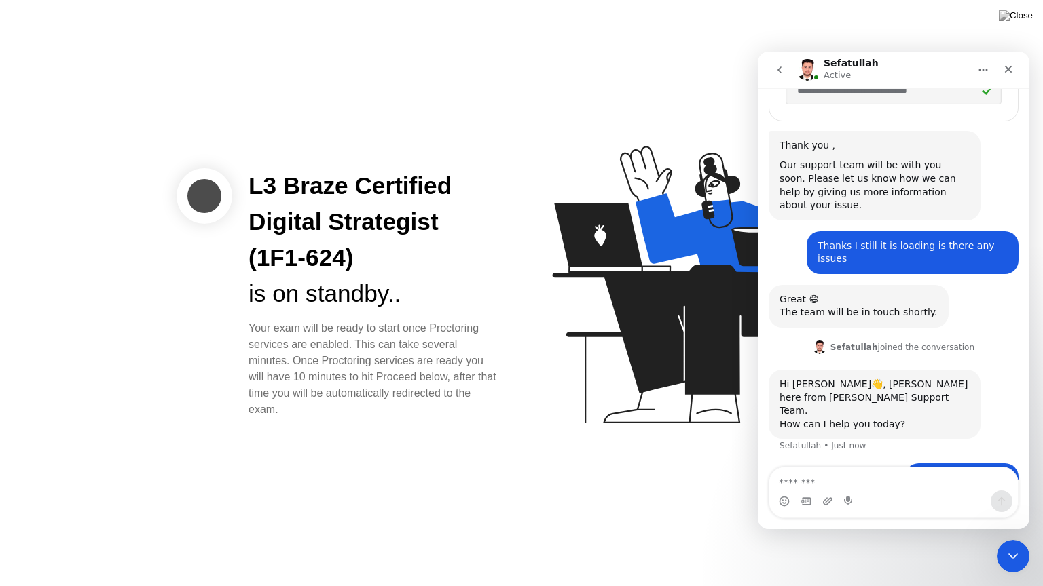
click at [221, 214] on div "L3 Braze Certified Digital Strategist (1F1-624) is on standby.. Your exam will …" at bounding box center [345, 292] width 339 height 249
copy div "L3 Braze Certified Digital Strategist (1F1-624) is on standby.. Your exam will …"
click at [803, 480] on textarea "Message…" at bounding box center [893, 479] width 248 height 23
paste textarea "**********"
type textarea "*"
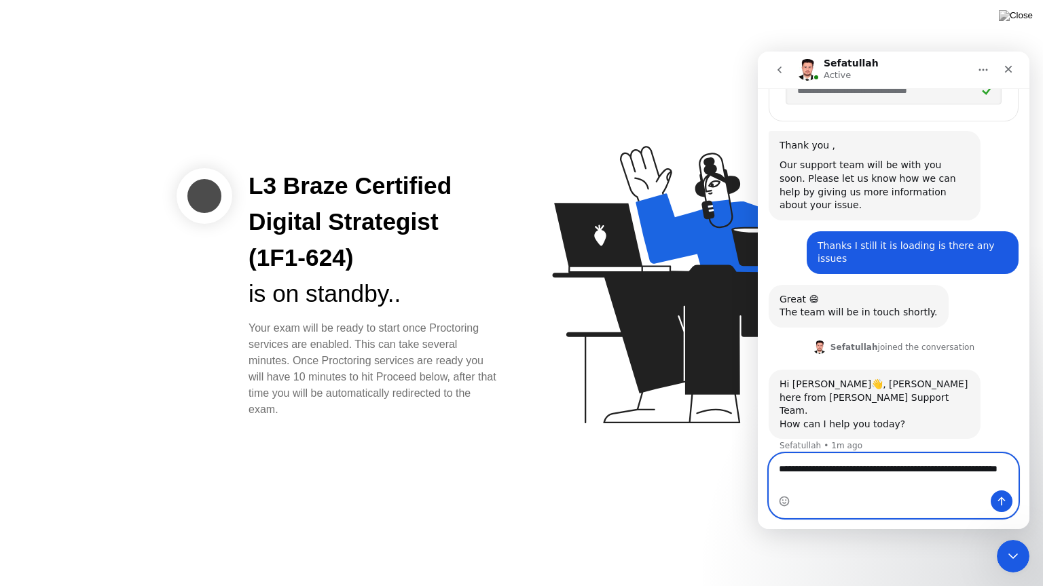
scroll to position [643, 0]
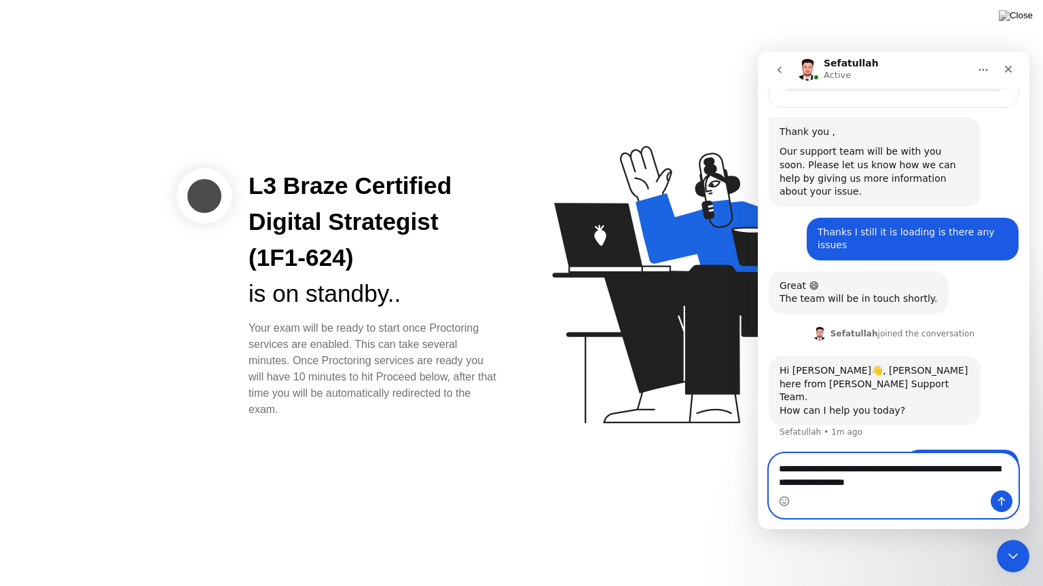
type textarea "**********"
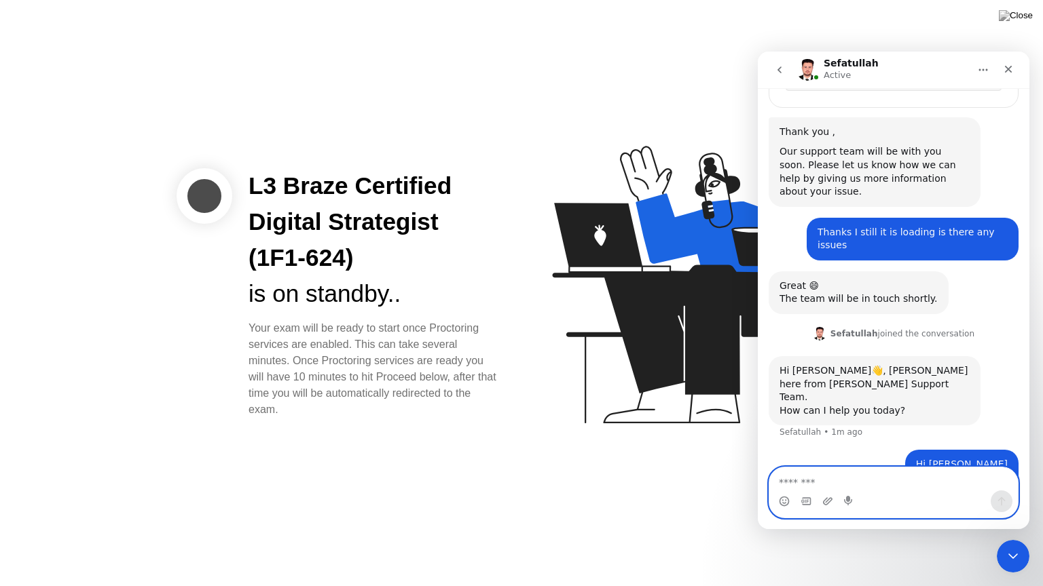
scroll to position [673, 0]
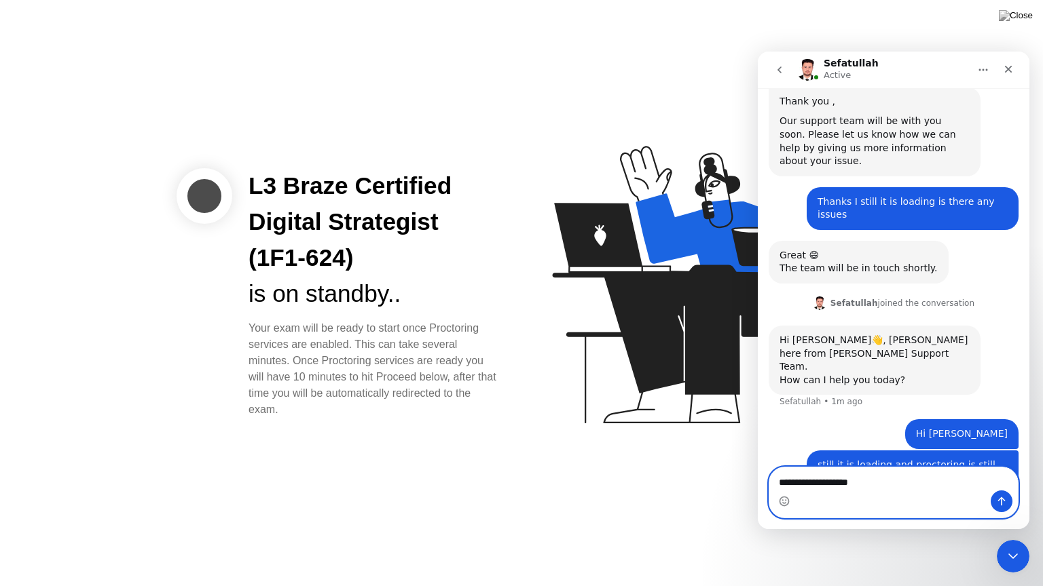
type textarea "**********"
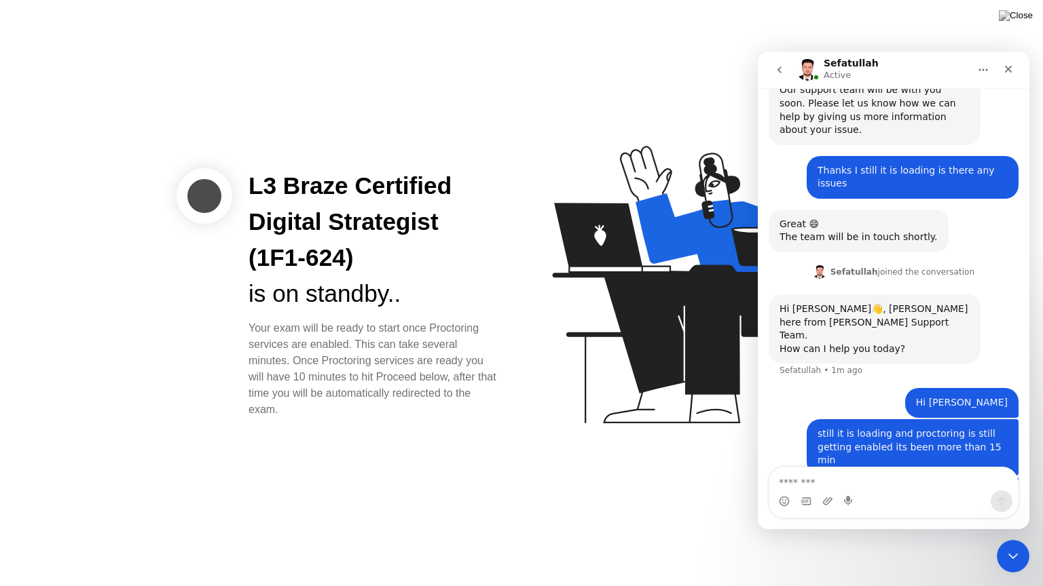
click at [331, 341] on div "Your exam will be ready to start once Proctoring services are enabled. This can…" at bounding box center [373, 369] width 251 height 98
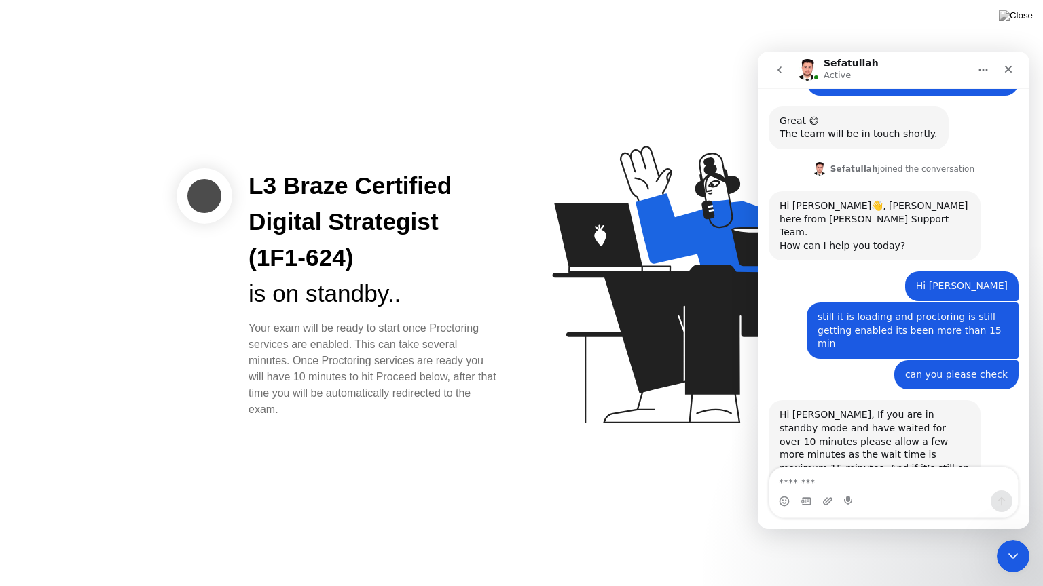
scroll to position [844, 0]
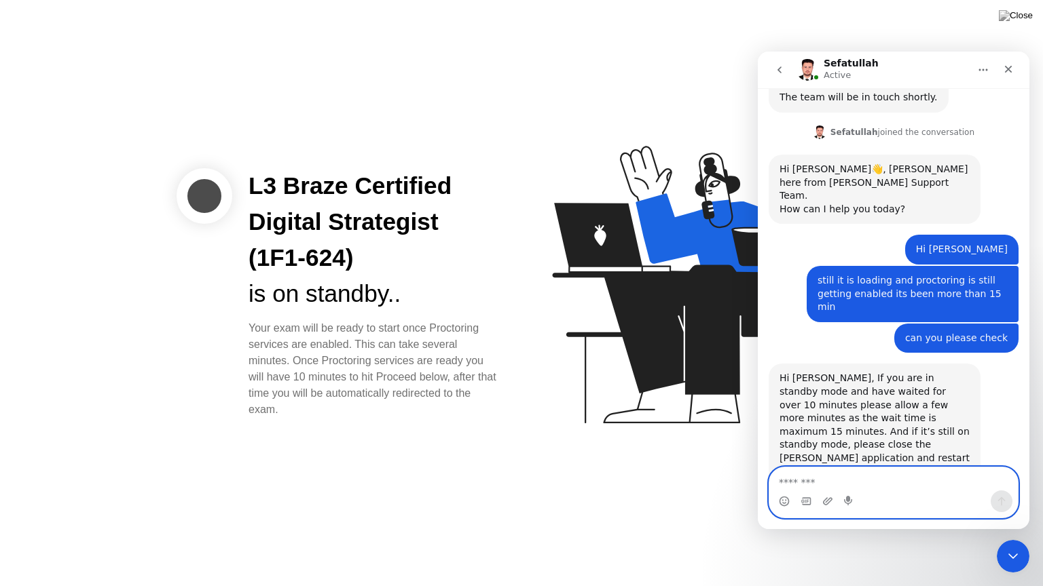
click at [851, 484] on textarea "Message…" at bounding box center [893, 479] width 248 height 23
type textarea "**********"
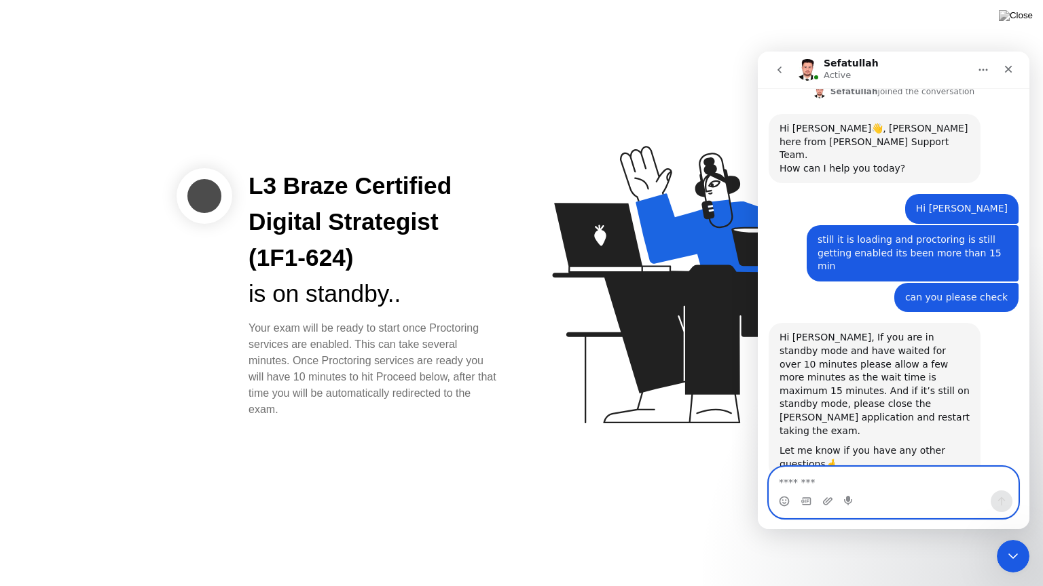
scroll to position [885, 0]
type textarea "*"
click at [1026, 17] on img at bounding box center [1015, 15] width 34 height 11
